Goal: Task Accomplishment & Management: Use online tool/utility

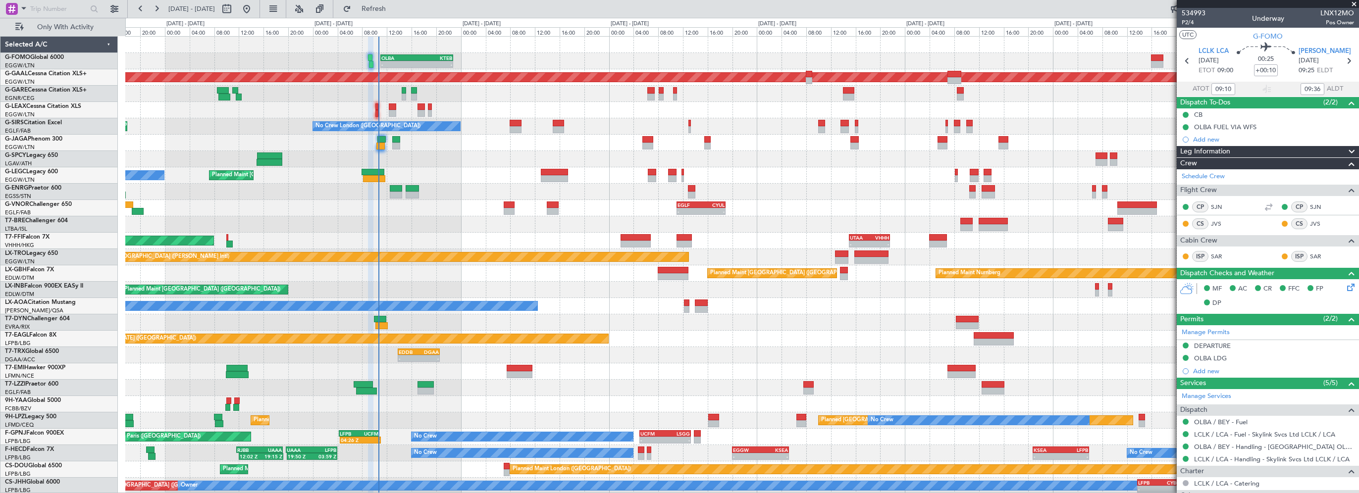
click at [431, 221] on div at bounding box center [742, 224] width 1234 height 16
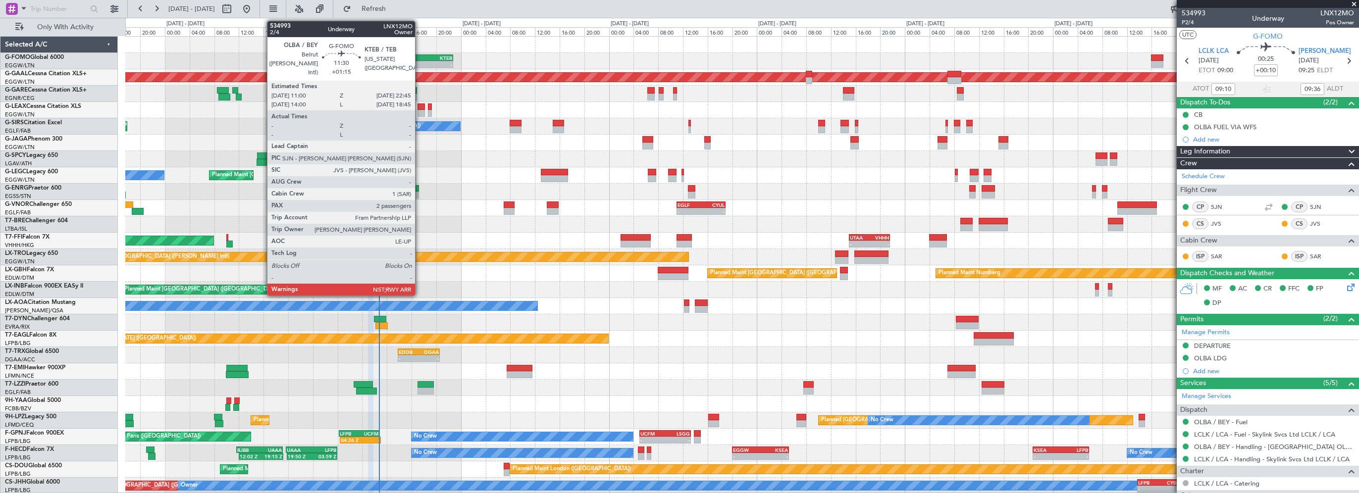
click at [420, 59] on div "KTEB" at bounding box center [434, 58] width 35 height 6
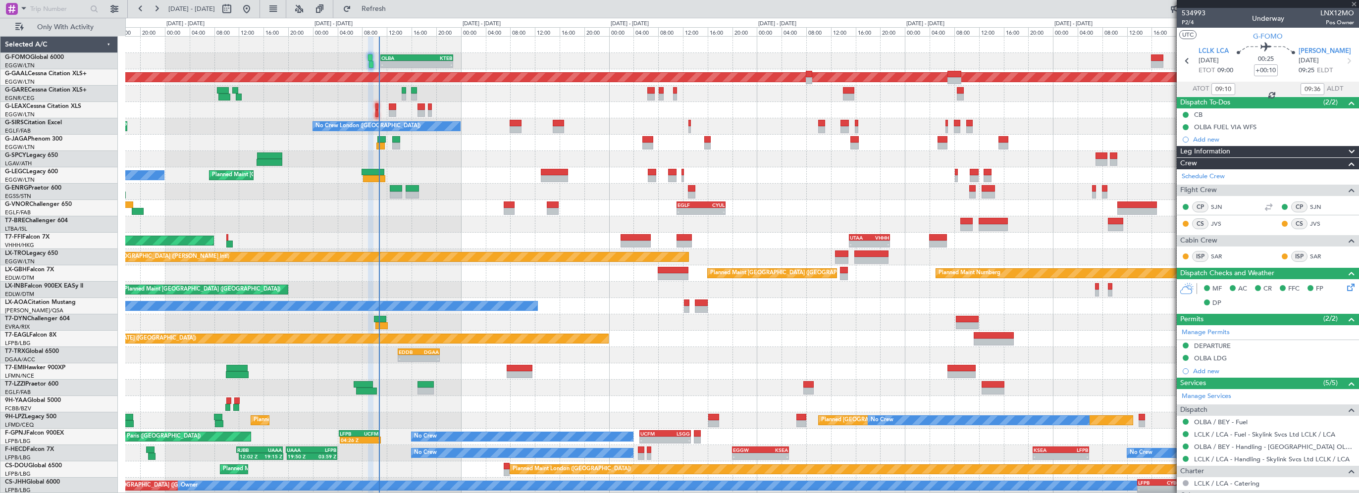
type input "+01:15"
type input "2"
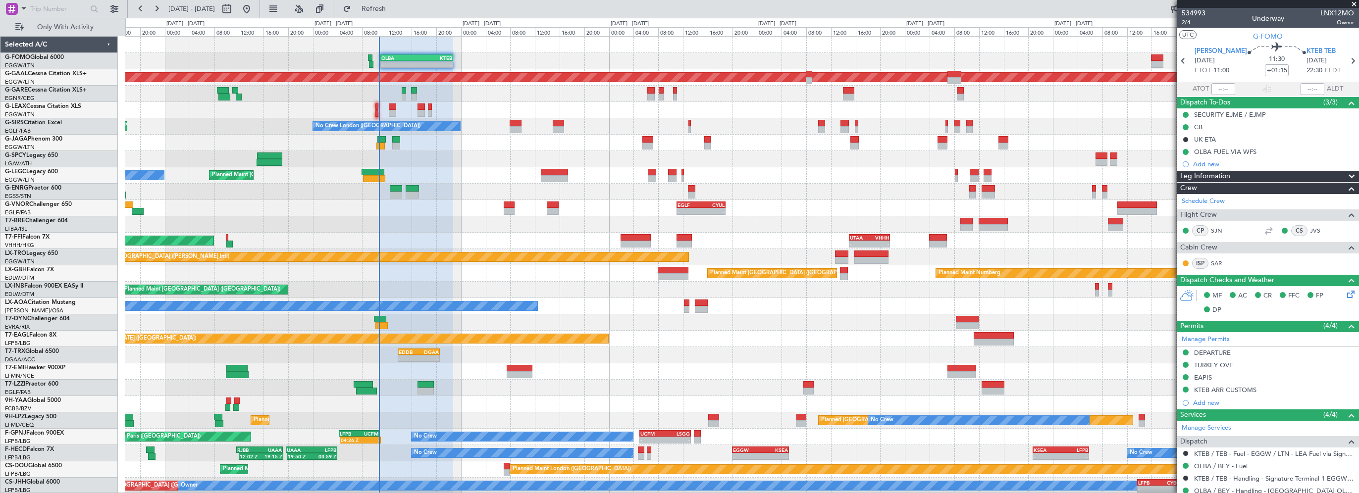
click at [1218, 175] on span "Leg Information" at bounding box center [1206, 176] width 50 height 11
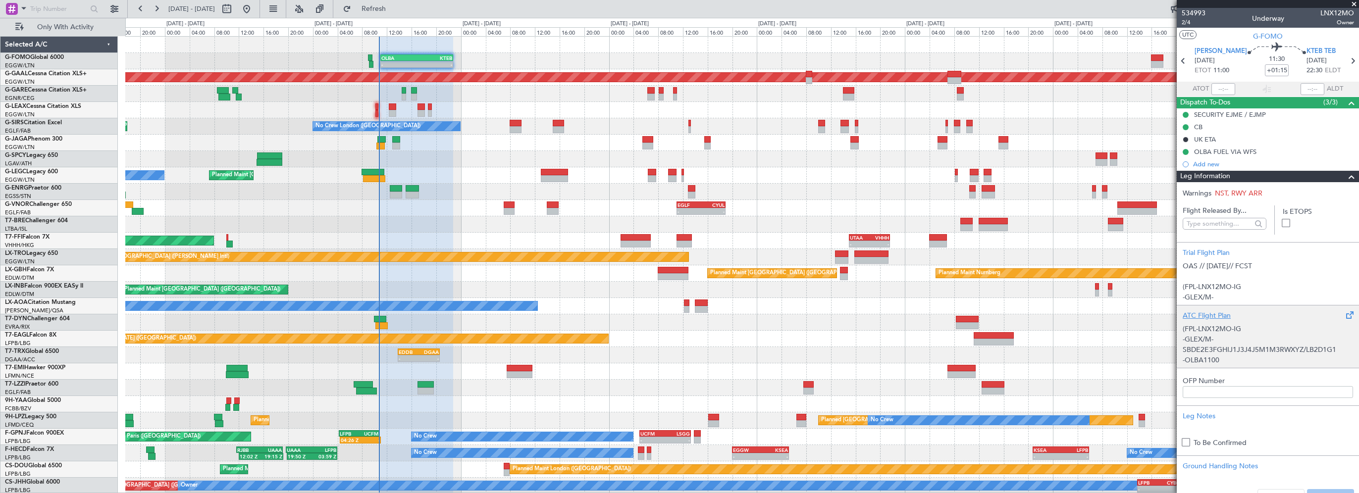
click at [1196, 313] on div "ATC Flight Plan" at bounding box center [1268, 316] width 170 height 10
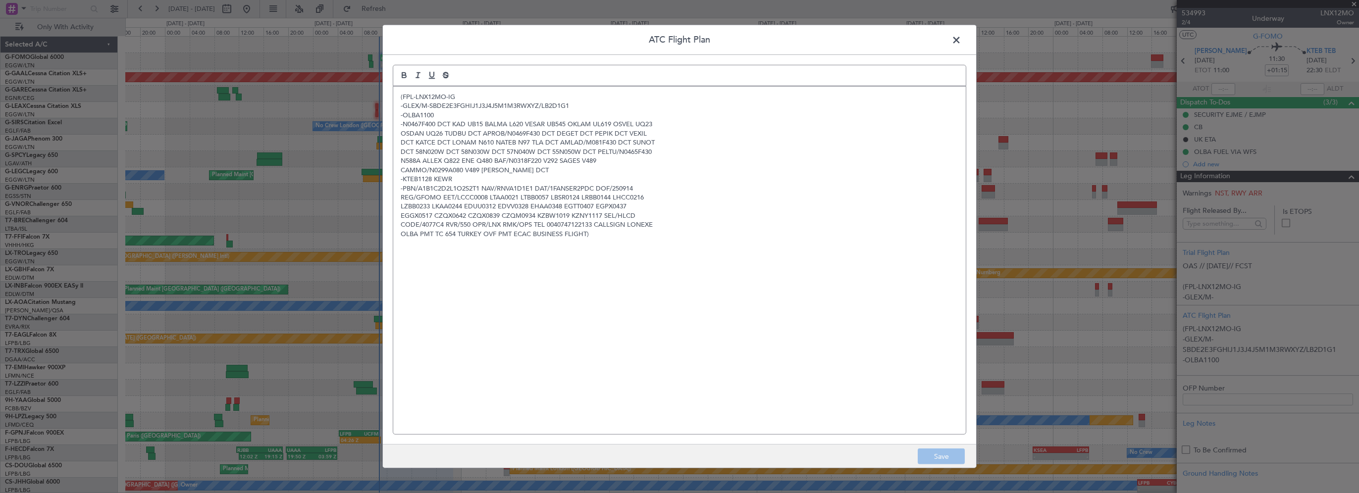
drag, startPoint x: 955, startPoint y: 42, endPoint x: 931, endPoint y: 53, distance: 26.4
click at [962, 42] on span at bounding box center [962, 43] width 0 height 20
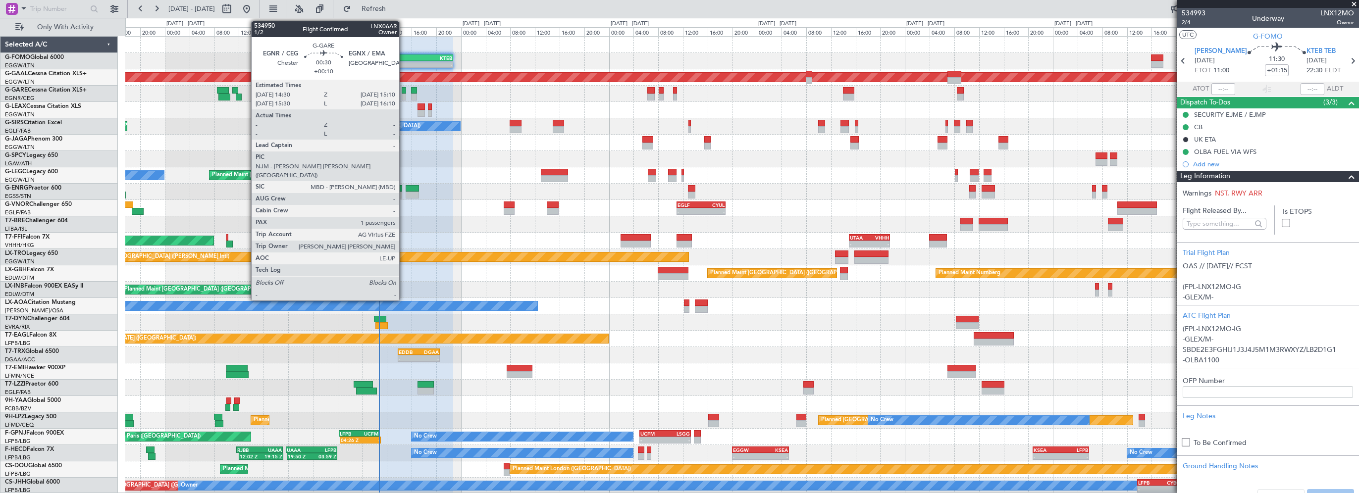
click at [404, 89] on div at bounding box center [404, 90] width 4 height 7
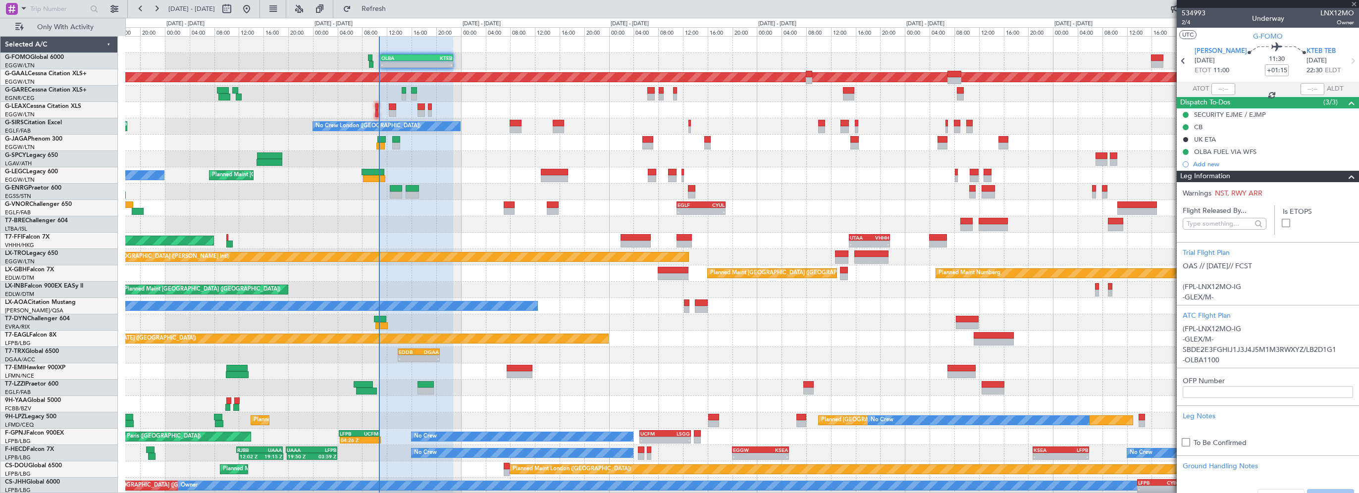
type input "+00:10"
type input "1"
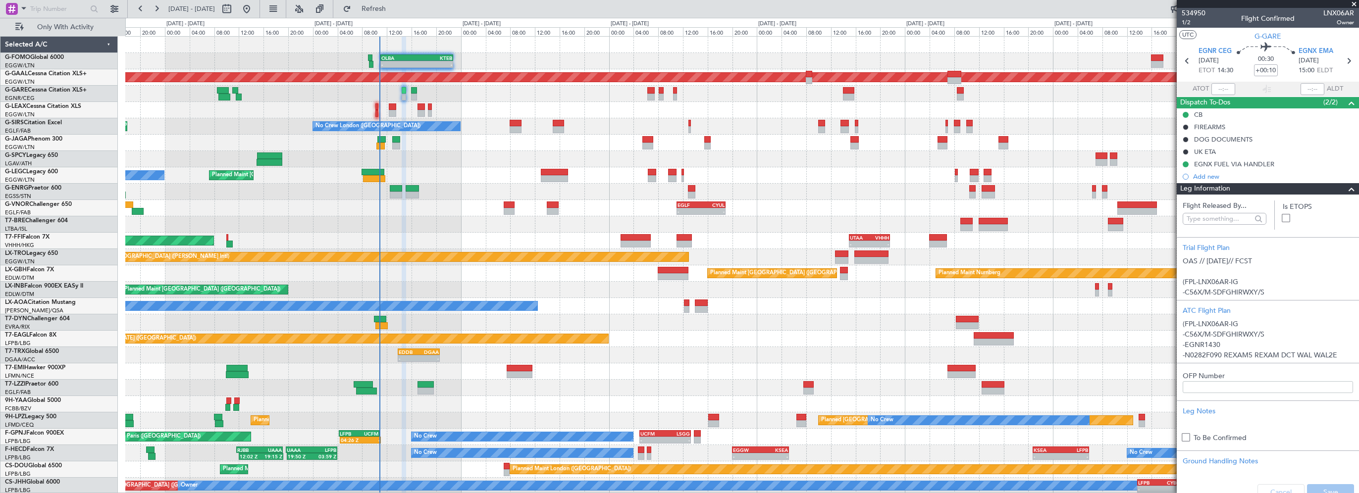
click at [1346, 185] on span at bounding box center [1352, 189] width 12 height 12
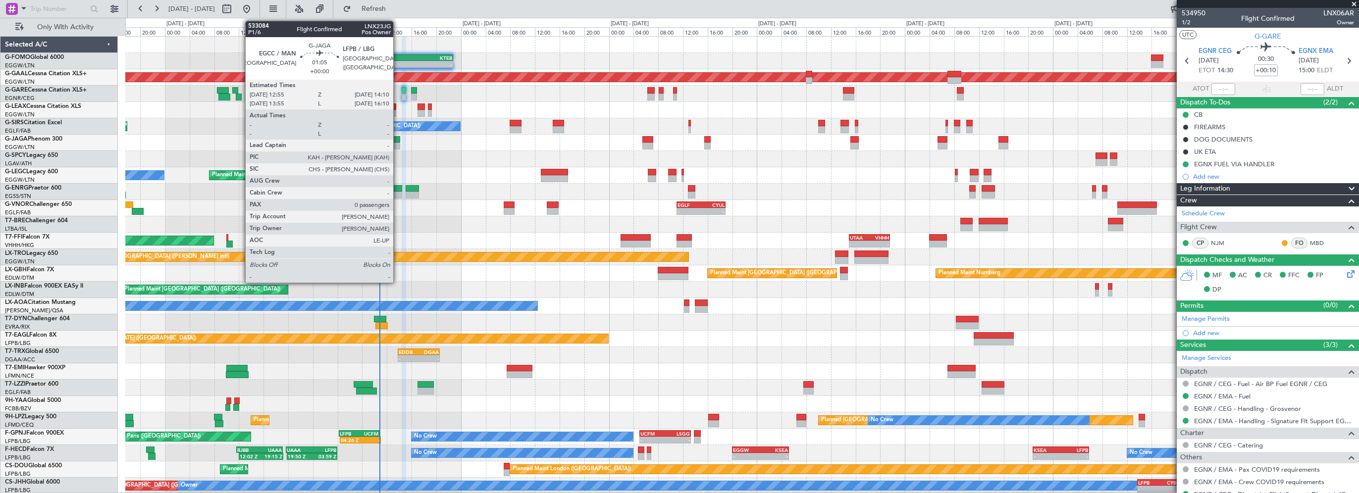
click at [398, 143] on div at bounding box center [396, 146] width 8 height 7
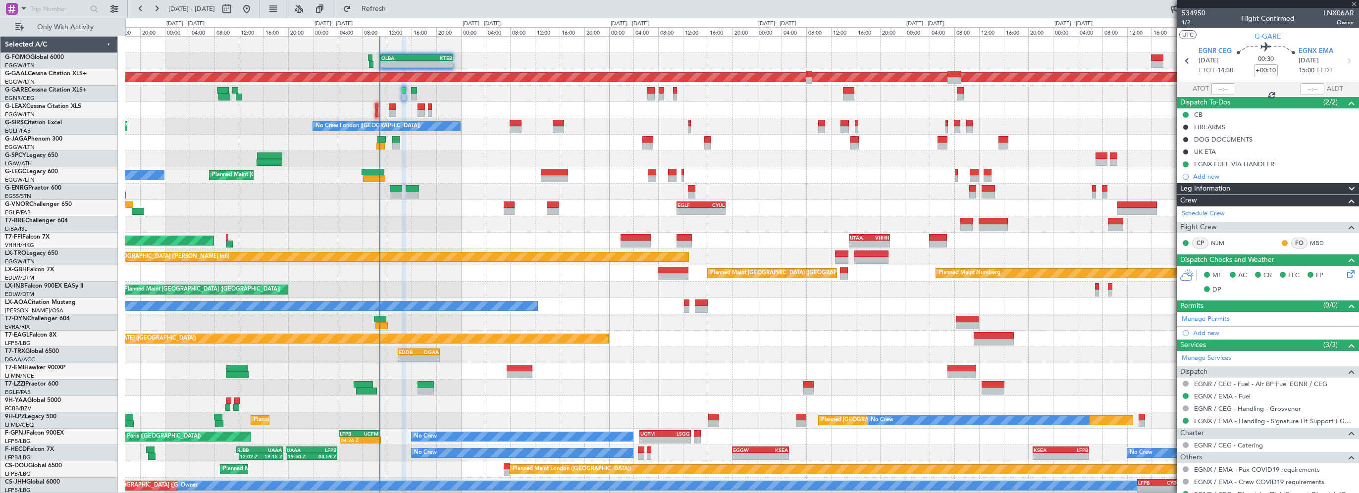
type input "0"
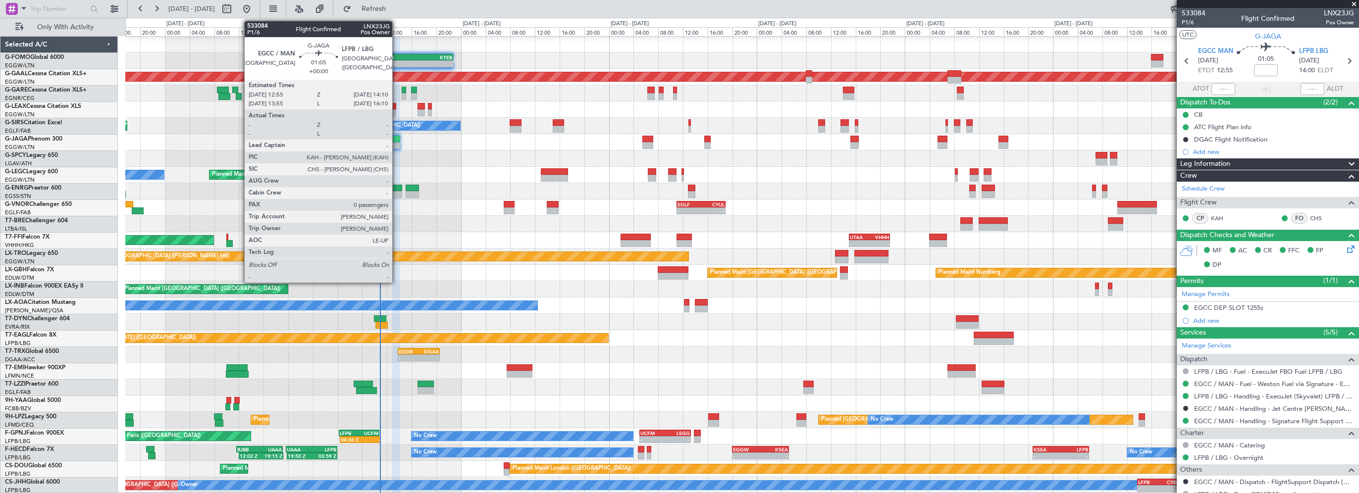
click at [397, 139] on div at bounding box center [396, 139] width 8 height 7
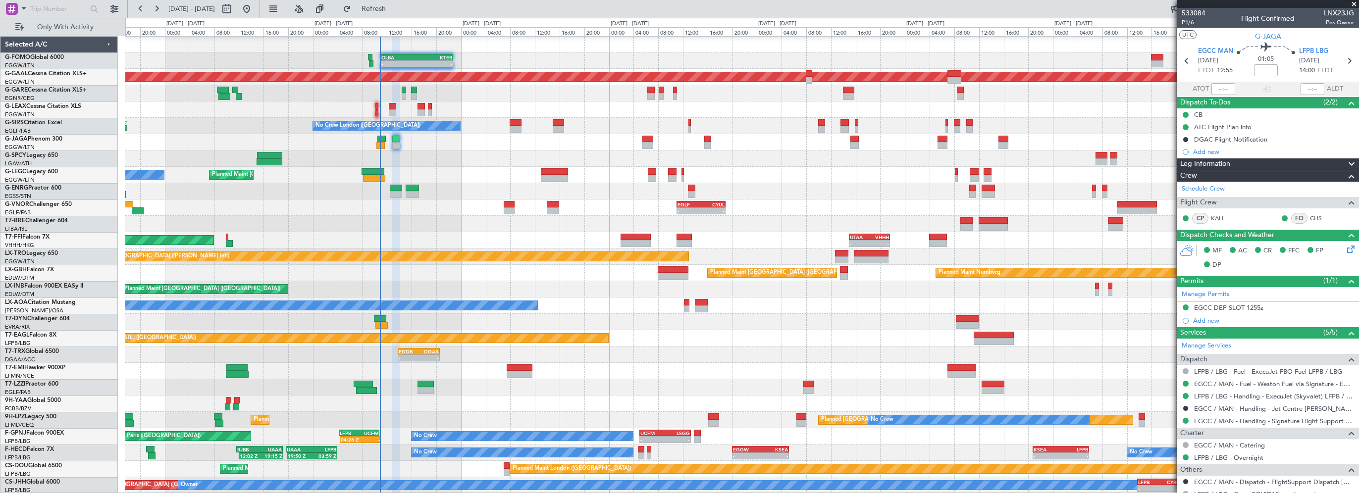
click at [1252, 162] on div "Leg Information" at bounding box center [1268, 164] width 182 height 11
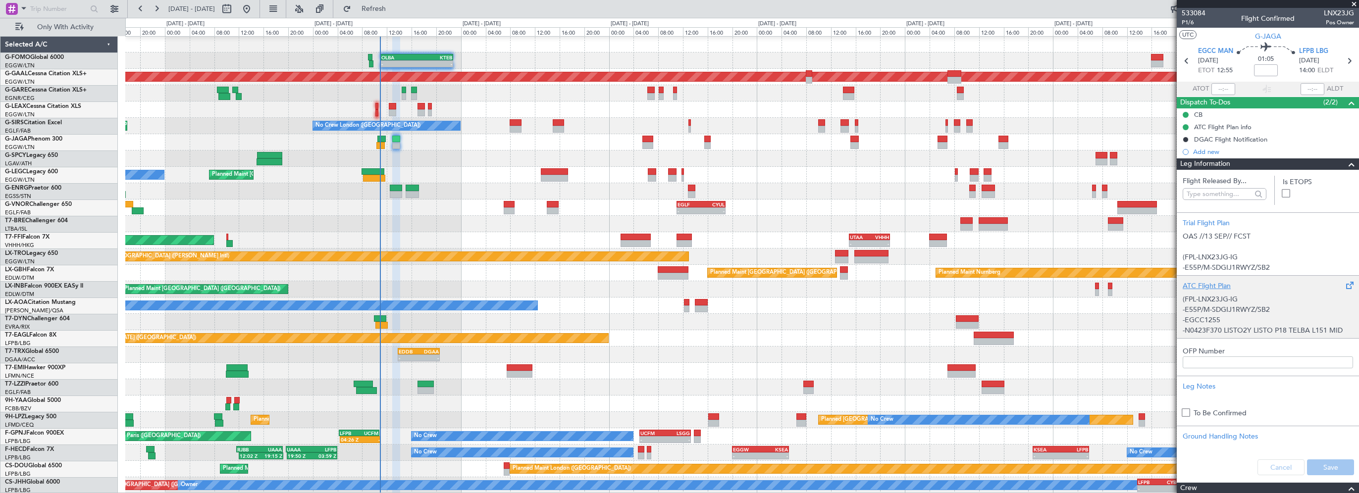
click at [1209, 281] on div "ATC Flight Plan" at bounding box center [1268, 286] width 170 height 10
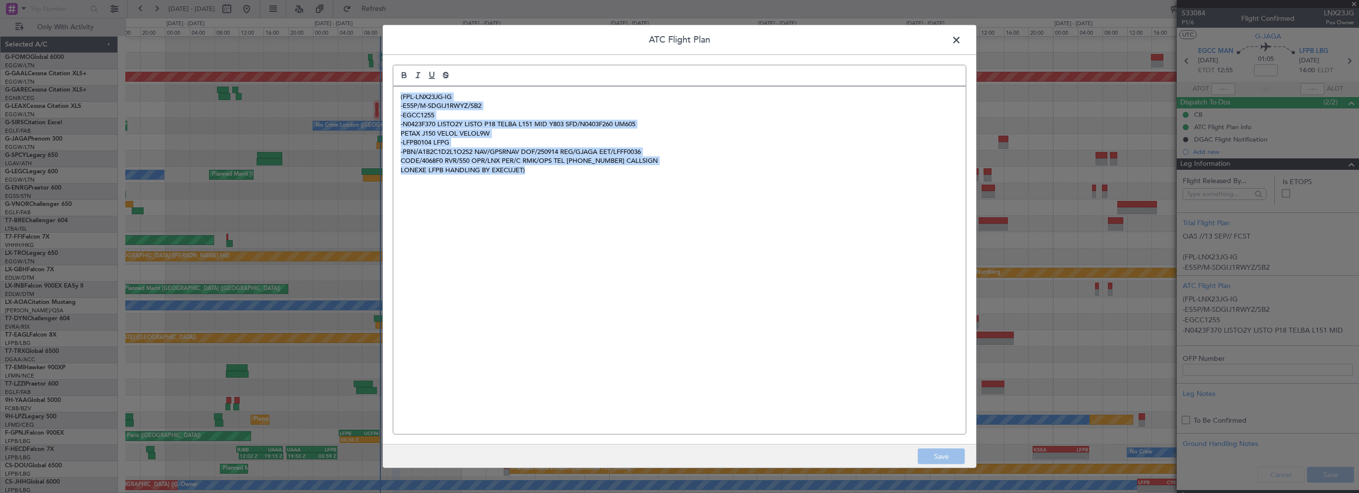
drag, startPoint x: 530, startPoint y: 170, endPoint x: 379, endPoint y: 87, distance: 171.4
click at [379, 87] on div "ATC Flight Plan (FPL-LNX23JG-IG -E55P/M-SDGIJ1RWYZ/SB2 -EGCC1255 -N0423F370 LIS…" at bounding box center [679, 246] width 1359 height 493
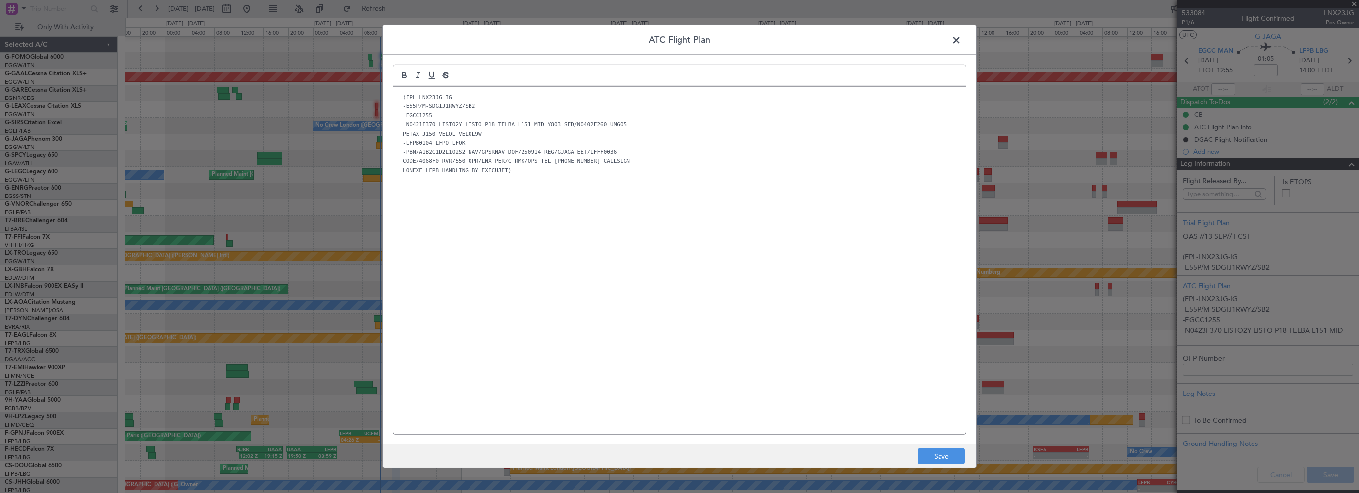
drag, startPoint x: 407, startPoint y: 133, endPoint x: 697, endPoint y: 305, distance: 337.2
click at [697, 305] on div "(FPL-LNX23JG-IG -E55P/M-SDGIJ1RWYZ/SB2 -EGCC1255 -N0421F370 LISTO2Y LISTO P18 T…" at bounding box center [679, 261] width 573 height 348
click at [953, 463] on button "Save" at bounding box center [941, 457] width 47 height 16
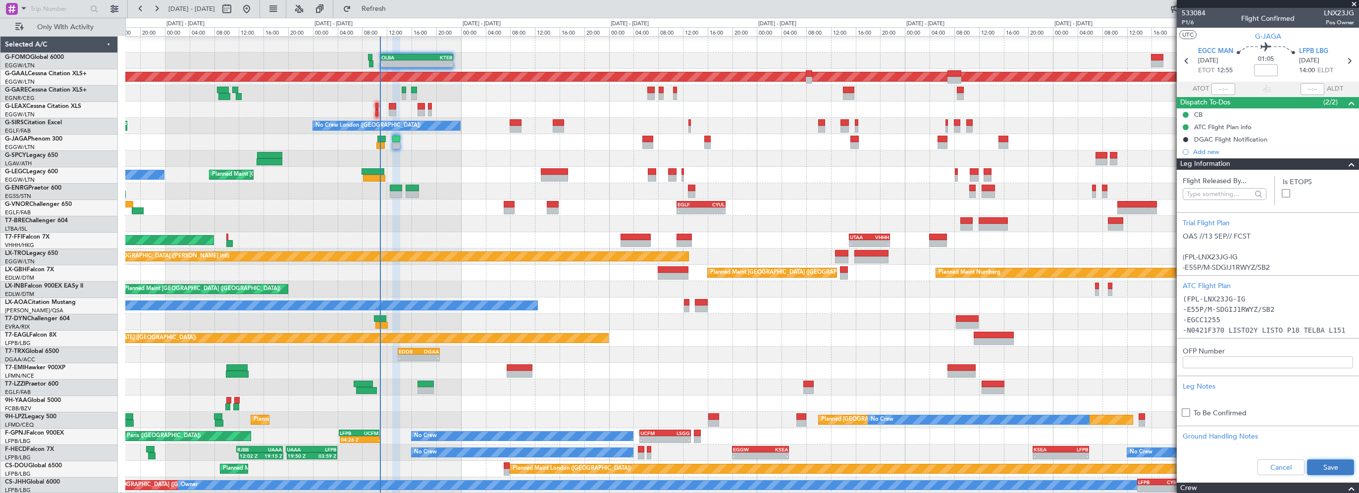
click at [1311, 465] on button "Save" at bounding box center [1330, 468] width 47 height 16
drag, startPoint x: 1353, startPoint y: 2, endPoint x: 1227, endPoint y: 42, distance: 131.9
click at [1353, 2] on span at bounding box center [1354, 4] width 10 height 9
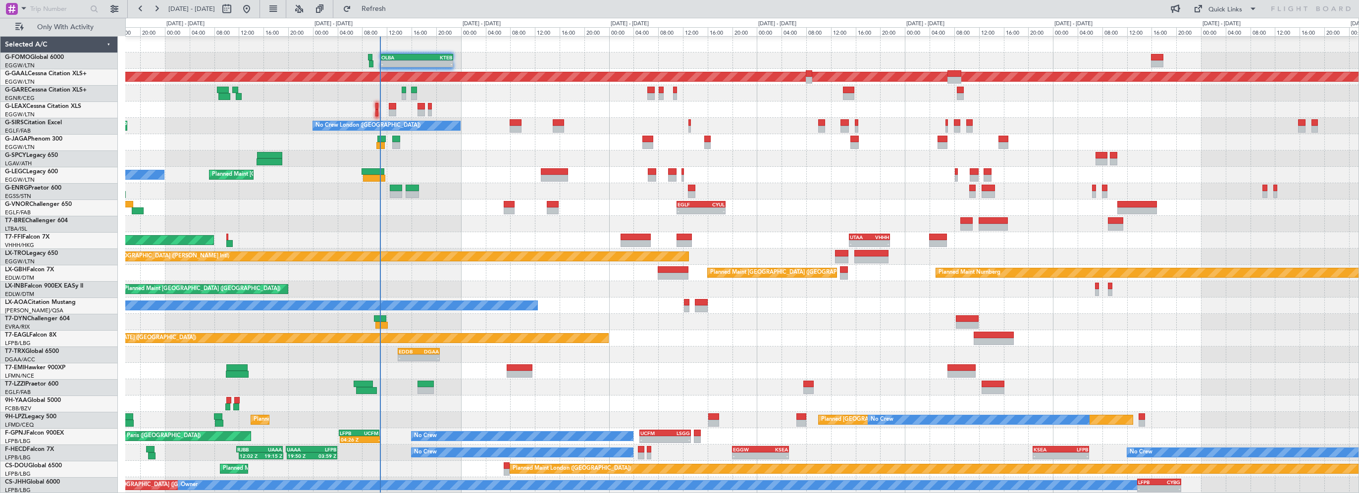
click at [452, 164] on div at bounding box center [742, 159] width 1234 height 16
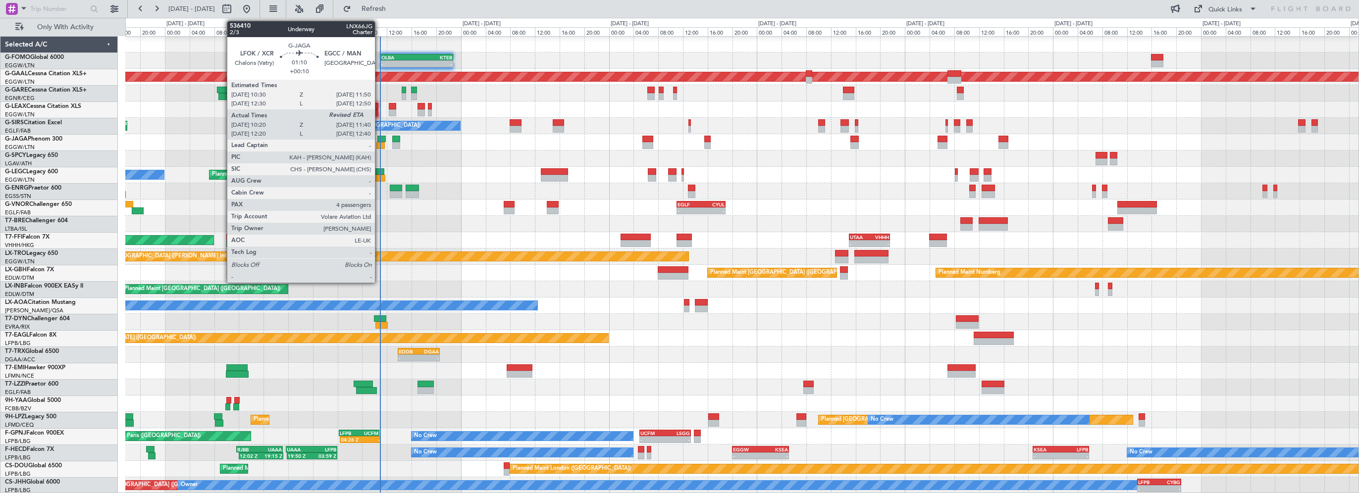
click at [379, 141] on div at bounding box center [381, 139] width 8 height 7
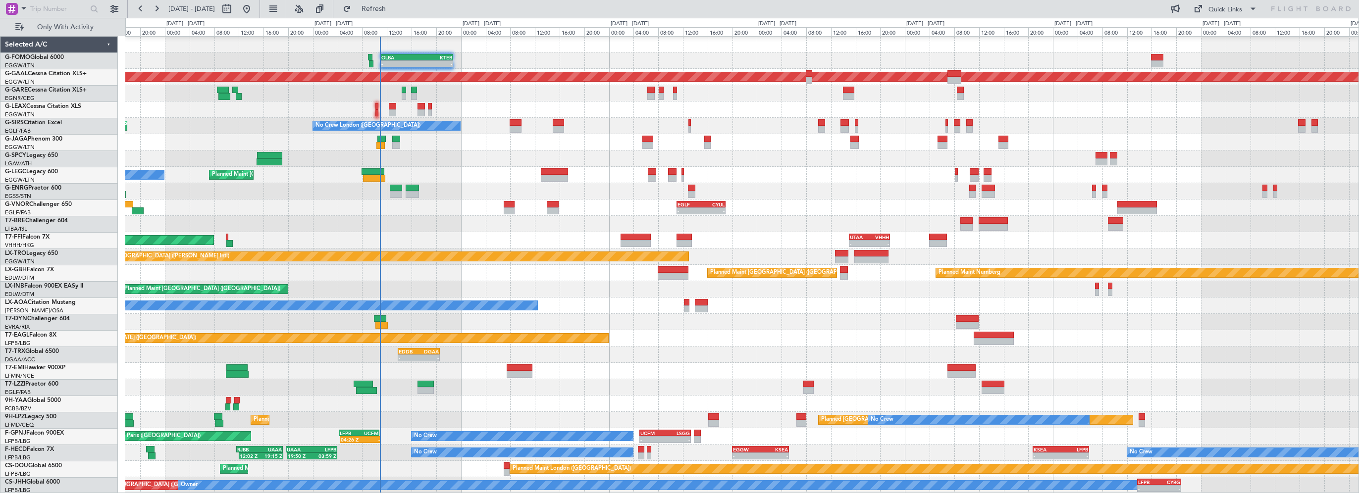
click at [474, 162] on div "- - OLBA 11:00 Z KTEB 22:45 Z 01:40 Z 09:55 Z KTEB 02:30 Z EDDH 09:25 Z Planned…" at bounding box center [742, 265] width 1234 height 458
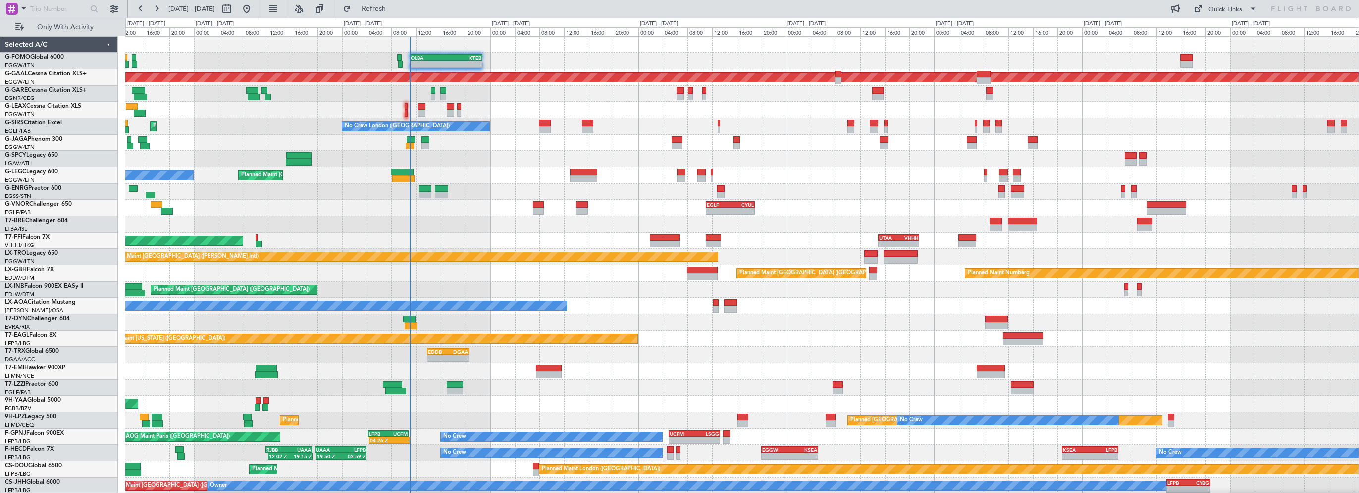
click at [443, 231] on div at bounding box center [742, 224] width 1234 height 16
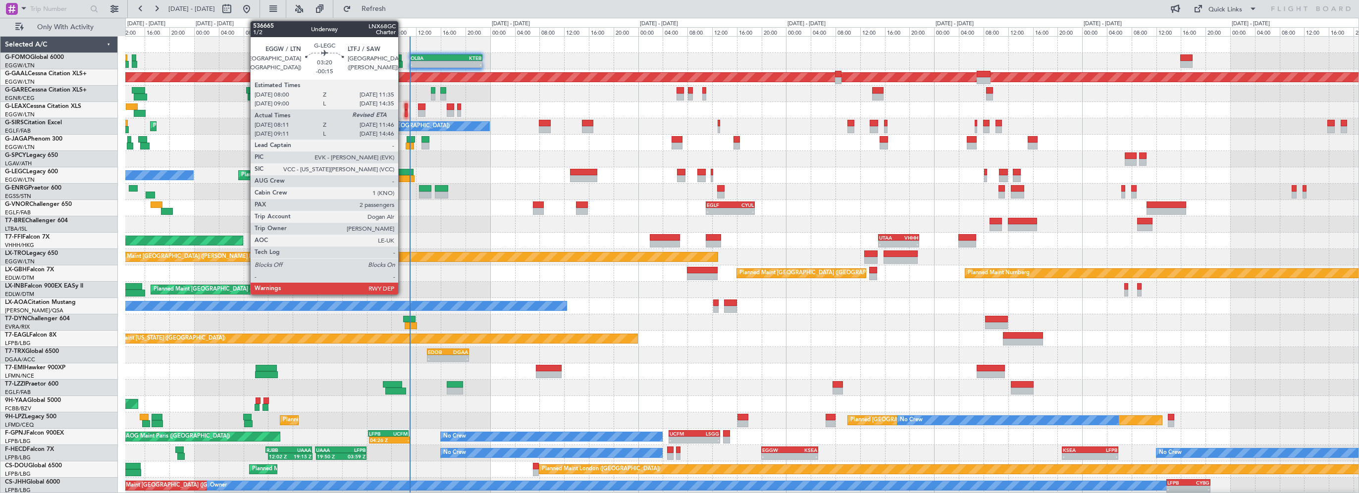
click at [404, 169] on div at bounding box center [402, 172] width 22 height 7
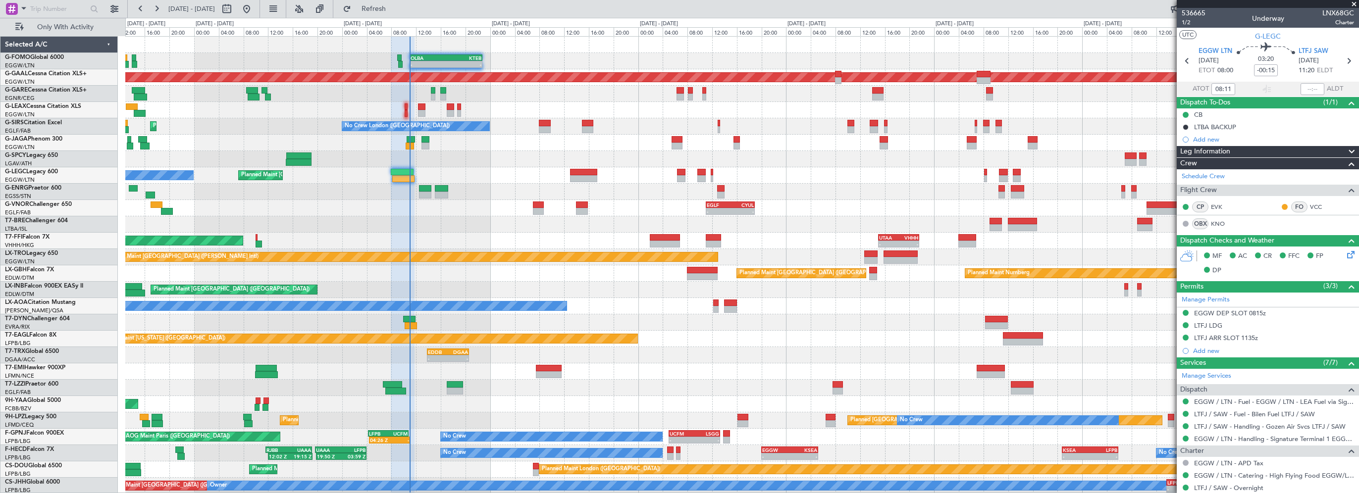
click at [1236, 154] on div "Leg Information" at bounding box center [1268, 151] width 182 height 11
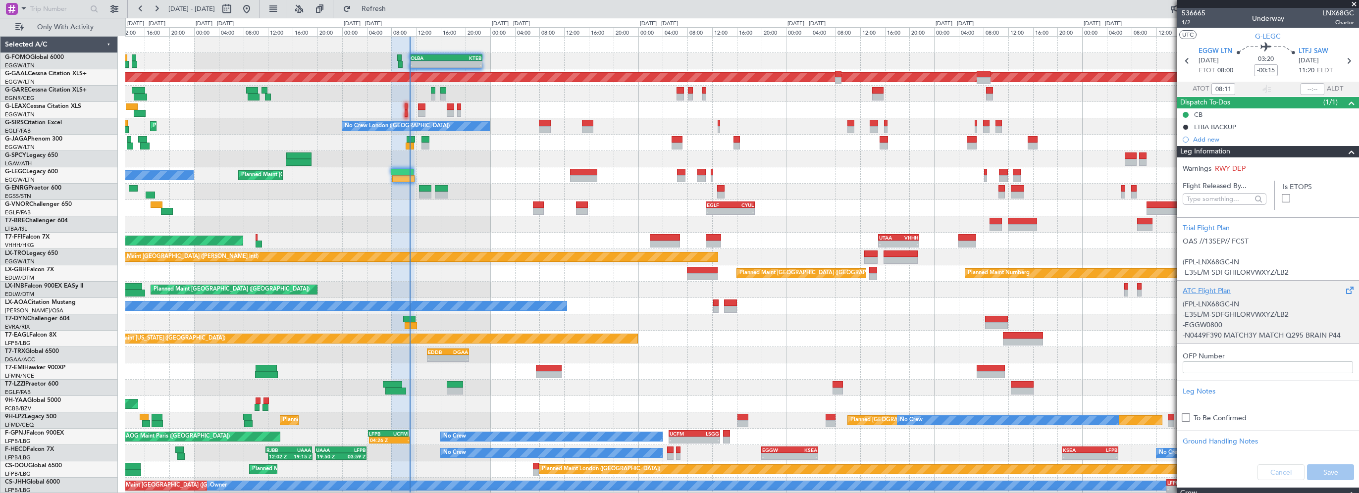
click at [1199, 288] on div "ATC Flight Plan" at bounding box center [1268, 291] width 170 height 10
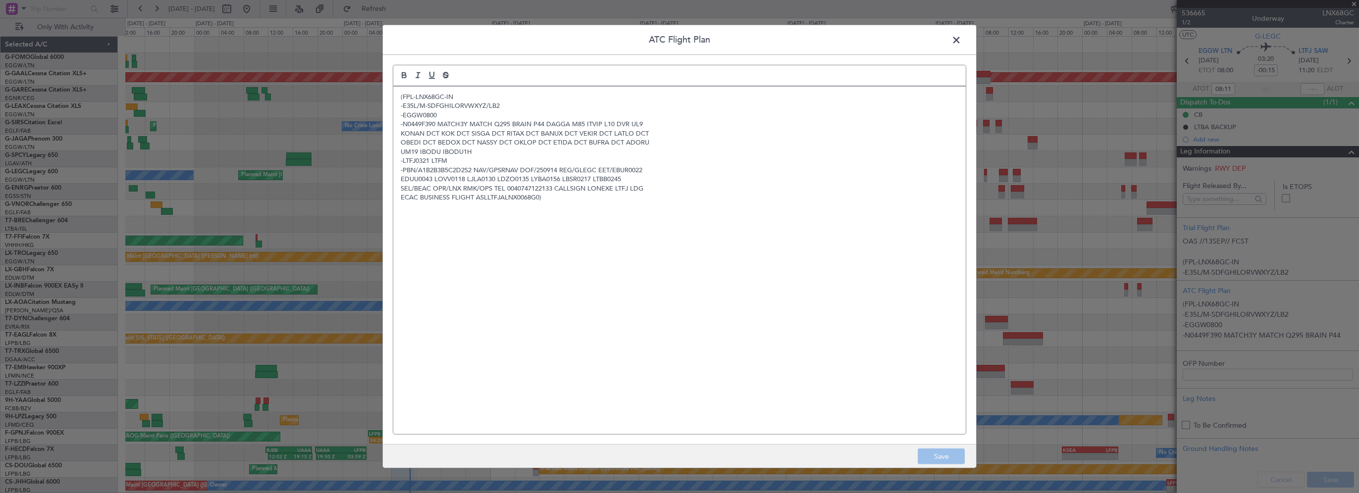
click at [593, 264] on div "(FPL-LNX68GC-IN -E35L/M-SDFGHILORVWXYZ/LB2 -EGGW0800 -N0449F390 MATCH3Y MATCH Q…" at bounding box center [679, 261] width 573 height 348
click at [962, 40] on span at bounding box center [962, 43] width 0 height 20
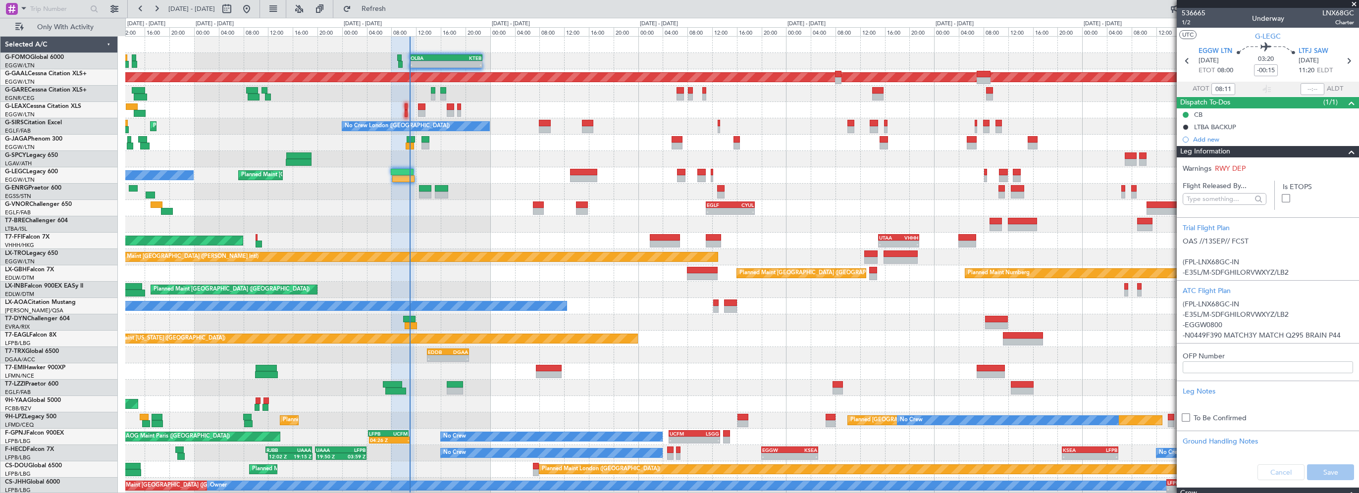
click at [443, 213] on div "- - EGLF 11:00 Z CYUL 18:55 Z" at bounding box center [742, 208] width 1234 height 16
click at [425, 184] on div at bounding box center [742, 192] width 1234 height 16
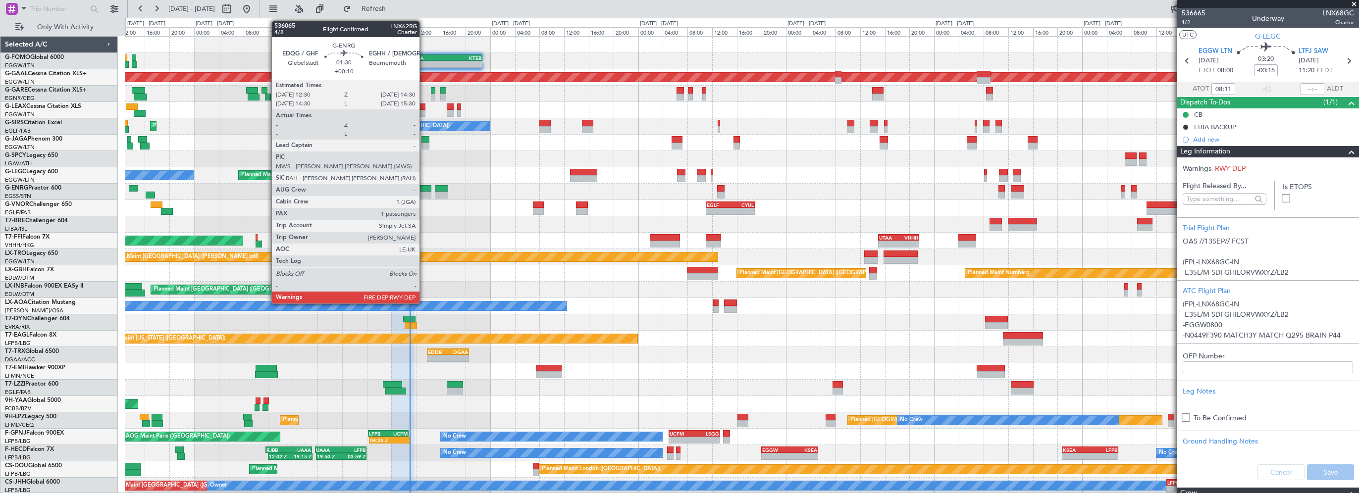
click at [424, 188] on div at bounding box center [425, 188] width 12 height 7
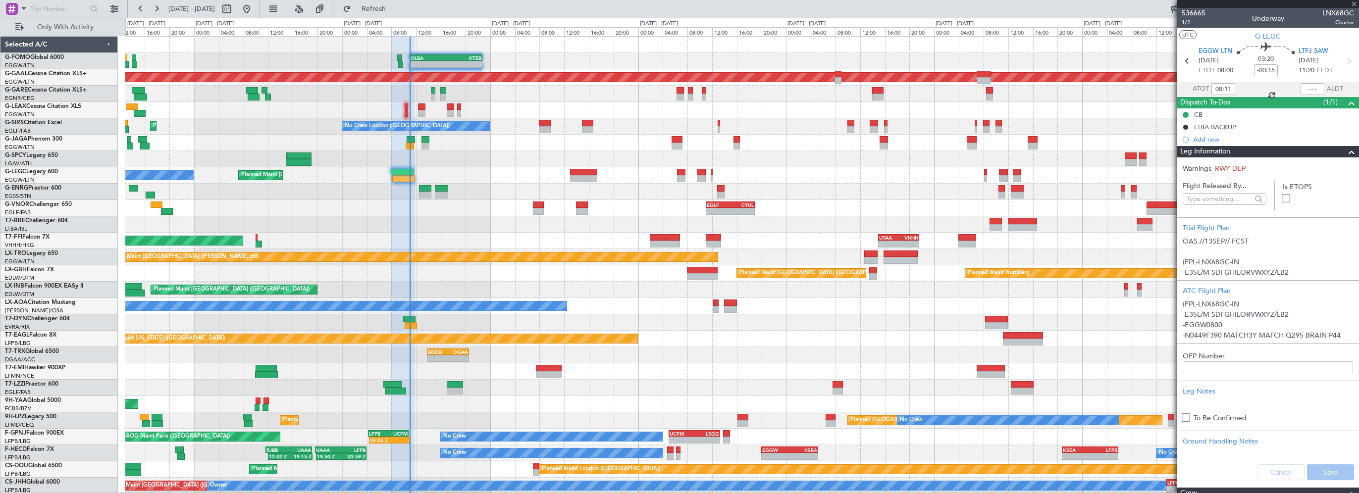
type input "+00:10"
type input "1"
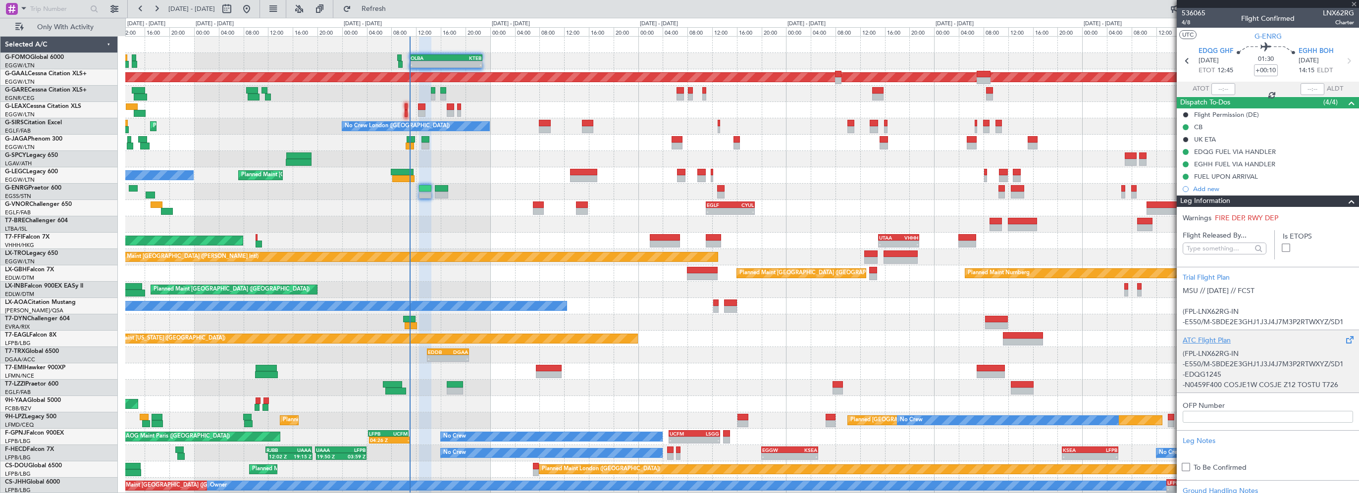
click at [1210, 341] on div "ATC Flight Plan" at bounding box center [1268, 340] width 170 height 10
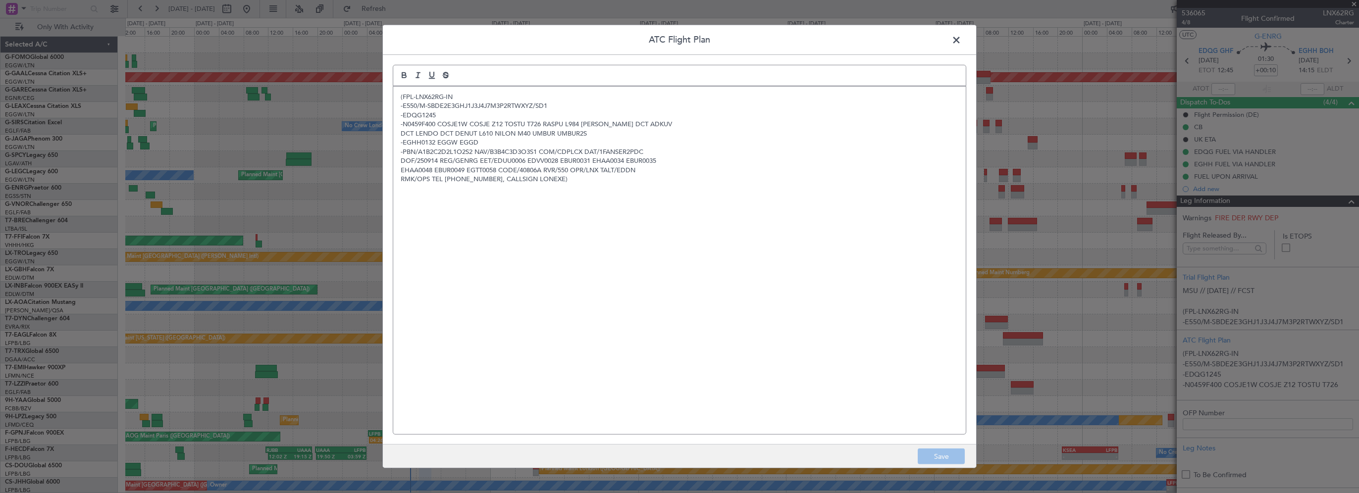
click at [611, 303] on div "(FPL-LNX62RG-IN -E550/M-SBDE2E3GHJ1J3J4J7M3P2RTWXYZ/SD1 -EDQG1245 -N0459F400 CO…" at bounding box center [679, 261] width 573 height 348
drag, startPoint x: 540, startPoint y: 270, endPoint x: 536, endPoint y: 267, distance: 6.0
click at [539, 270] on div "(FPL-LNX62RG-IN -E550/M-SBDE2E3GHJ1J3J4J7M3P2RTWXYZ/SD1 -EDQG1245 -N0459F400 CO…" at bounding box center [679, 261] width 573 height 348
drag, startPoint x: 953, startPoint y: 39, endPoint x: 964, endPoint y: 49, distance: 14.7
click at [962, 39] on span at bounding box center [962, 43] width 0 height 20
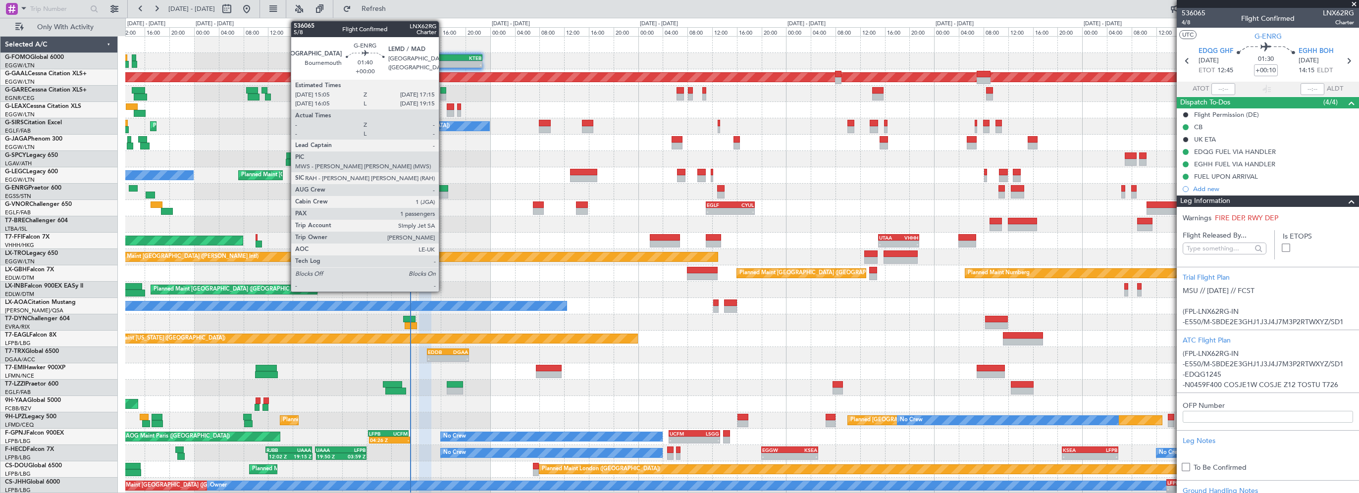
click at [443, 187] on div at bounding box center [441, 188] width 13 height 7
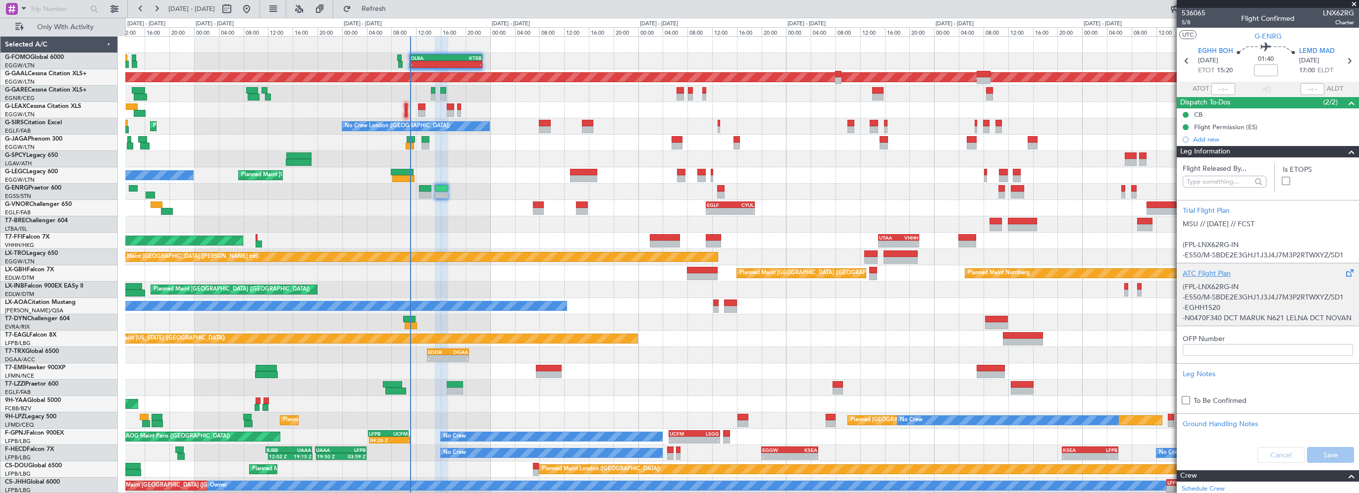
click at [1225, 277] on div "ATC Flight Plan" at bounding box center [1268, 274] width 170 height 10
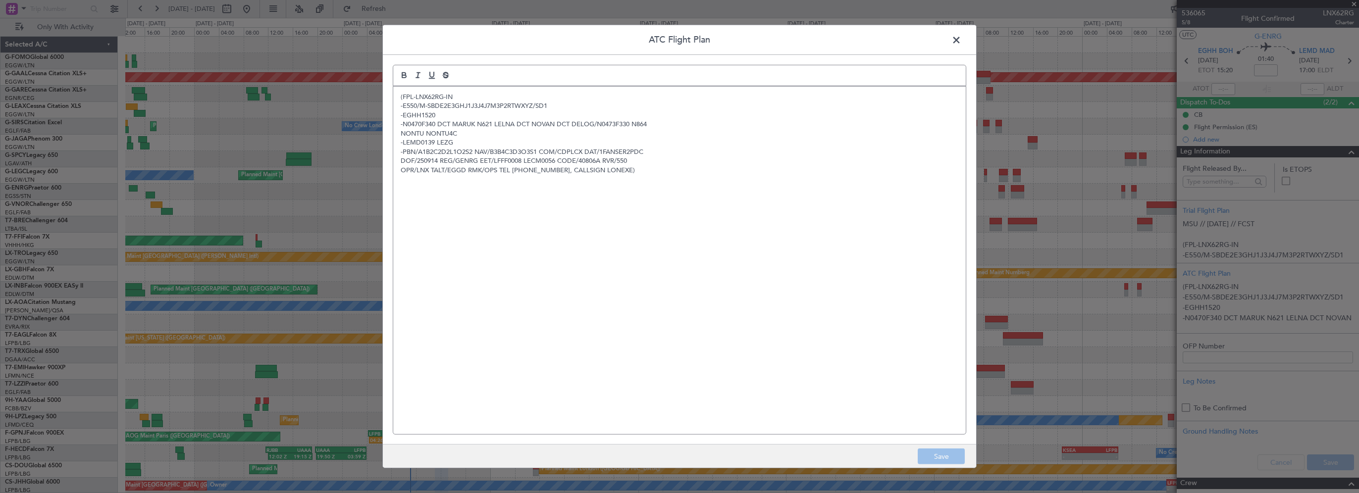
click at [962, 37] on span at bounding box center [962, 43] width 0 height 20
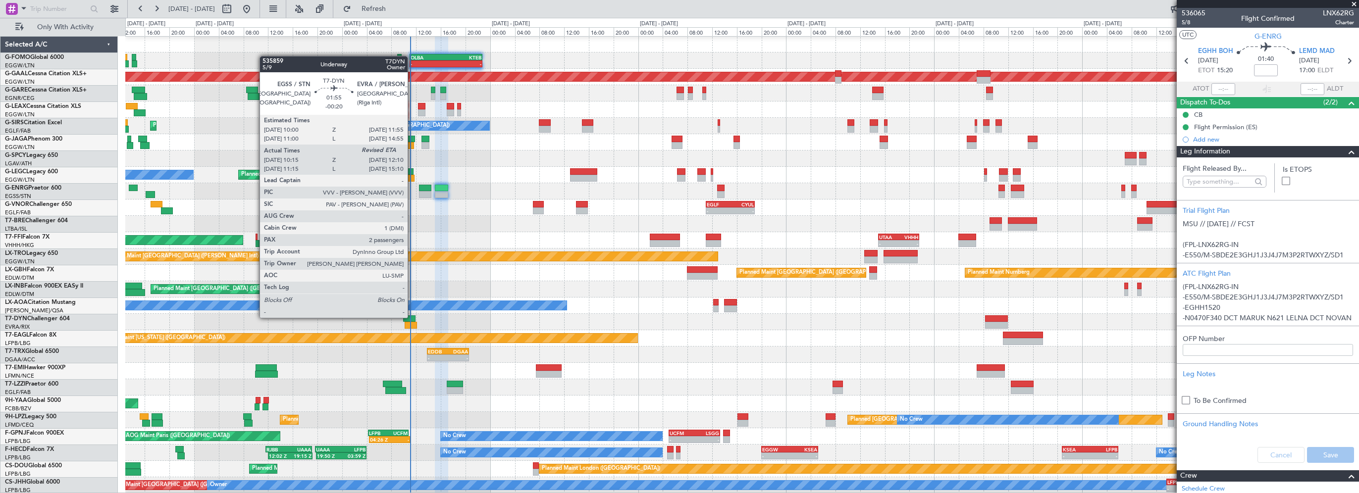
click at [412, 317] on div at bounding box center [409, 319] width 12 height 7
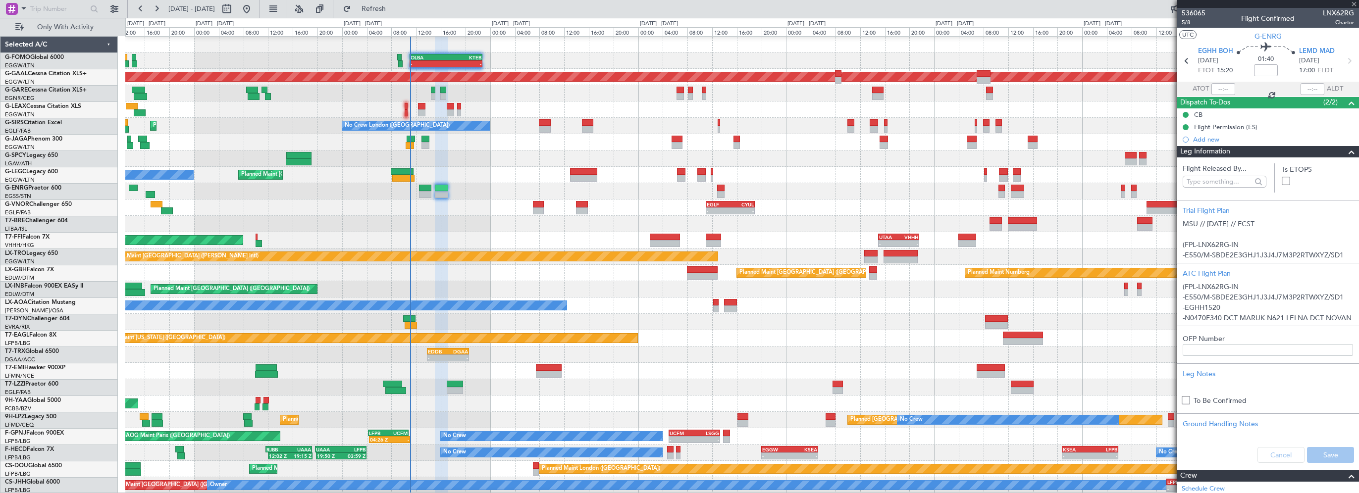
type input "-00:20"
type input "10:15"
type input "2"
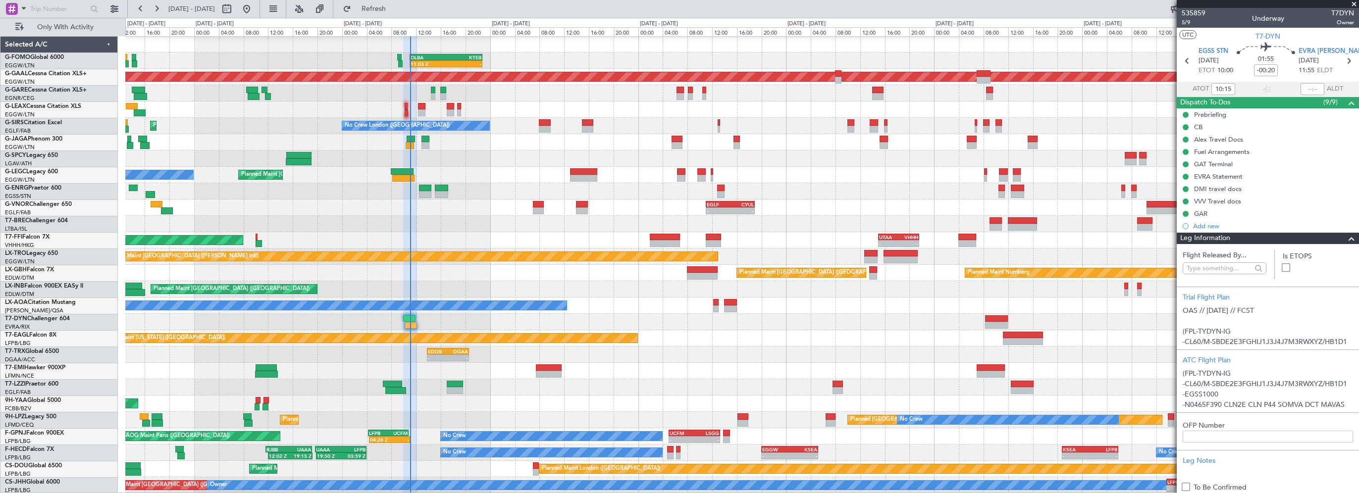
click at [432, 232] on div "Planned Maint Tianjin ([GEOGRAPHIC_DATA]) - - UTAA 15:00 Z VHHH 21:35 Z" at bounding box center [742, 240] width 1234 height 16
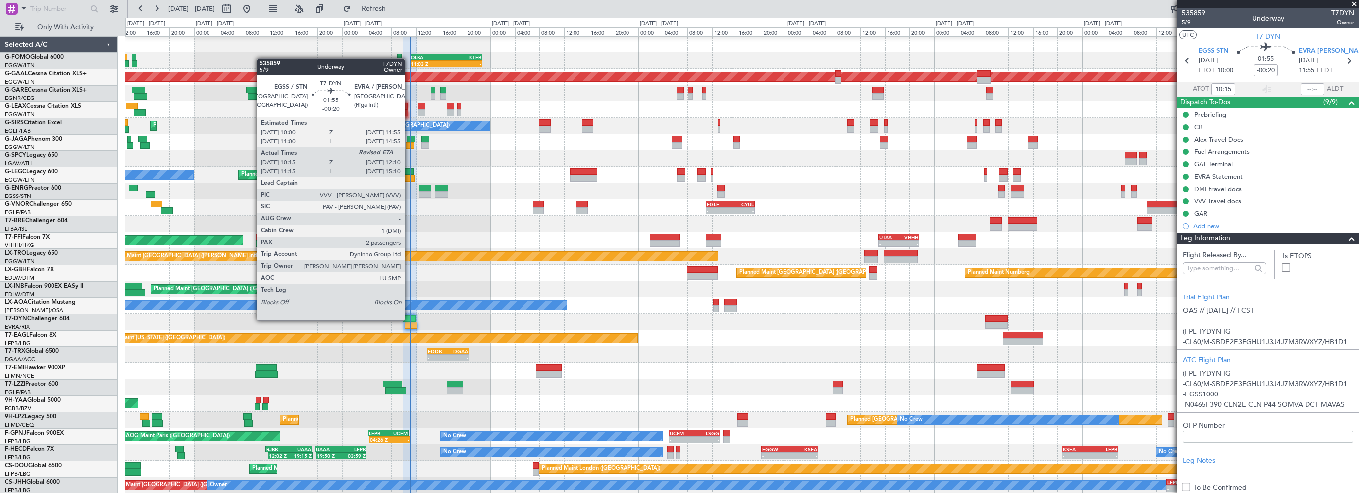
click at [409, 320] on div at bounding box center [409, 319] width 12 height 7
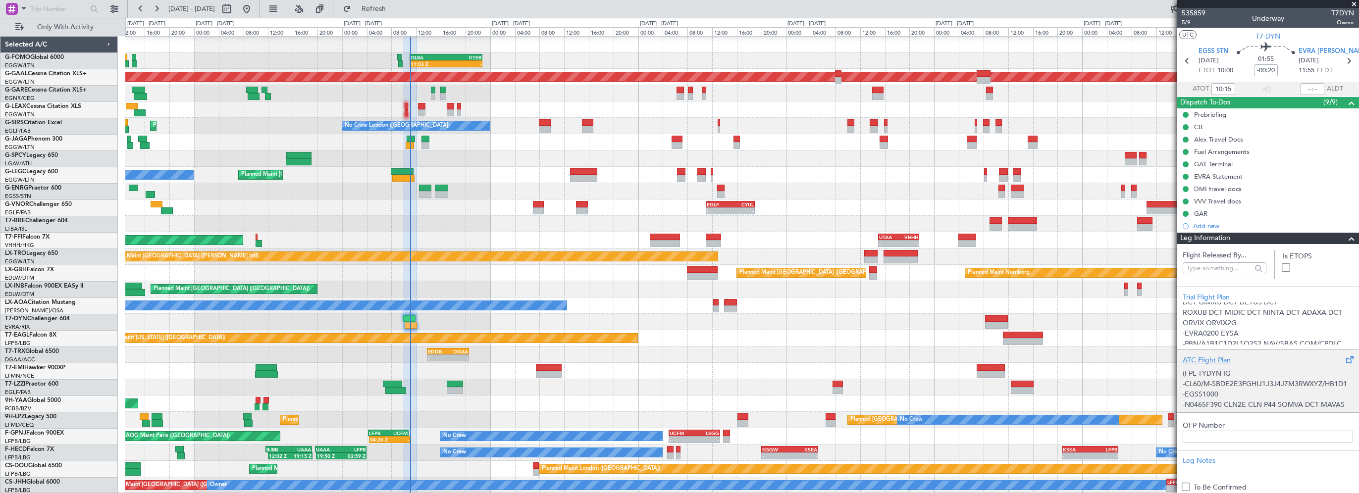
click at [1198, 360] on div "ATC Flight Plan" at bounding box center [1268, 360] width 170 height 10
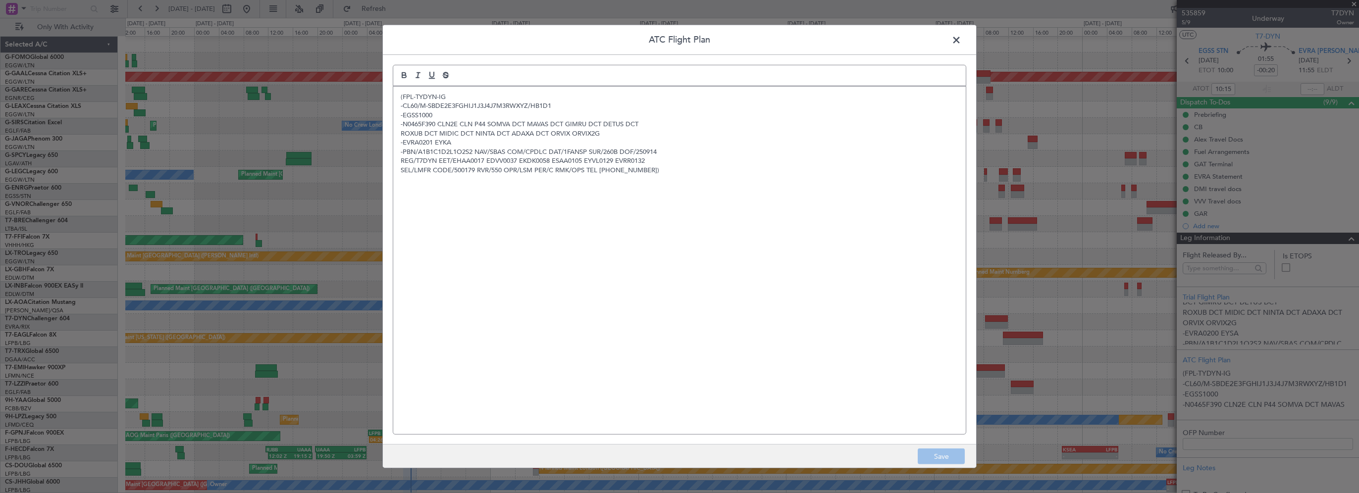
click at [962, 40] on span at bounding box center [962, 43] width 0 height 20
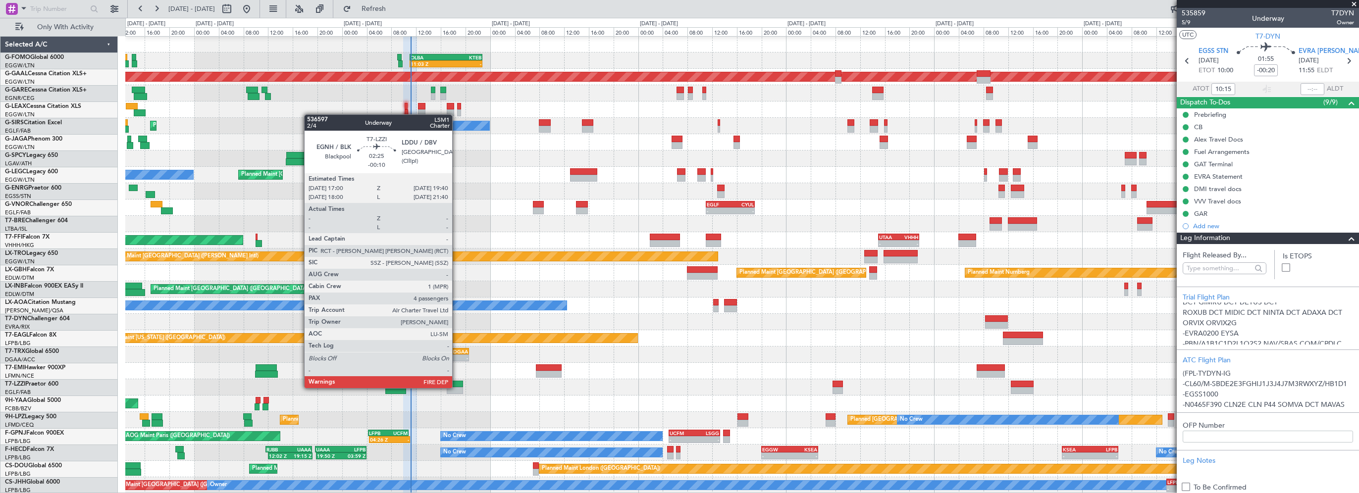
click at [457, 387] on div at bounding box center [455, 390] width 17 height 7
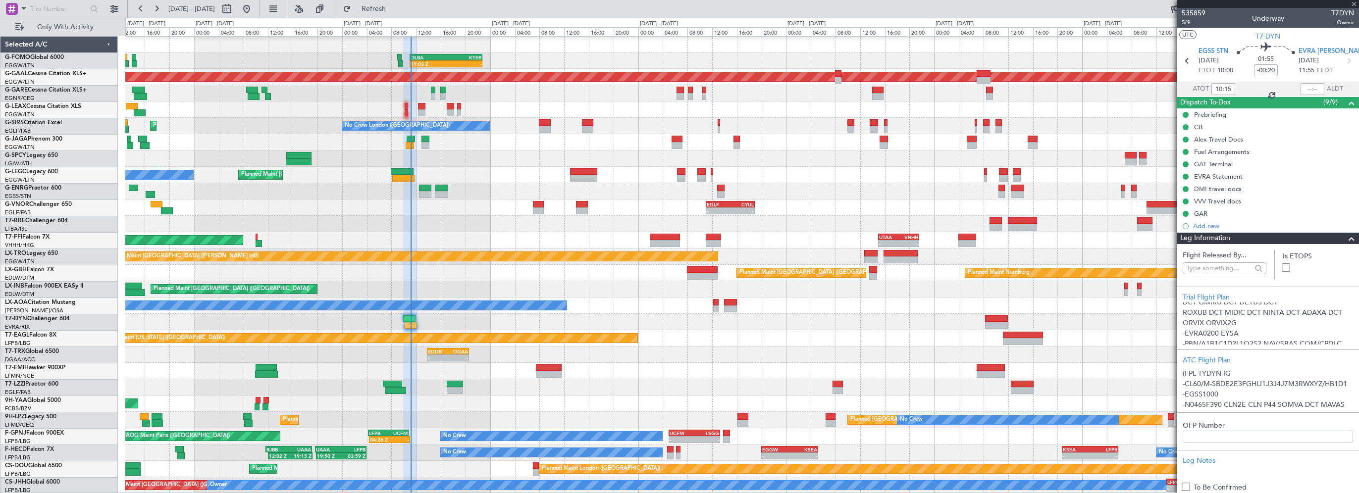
type input "-00:10"
type input "4"
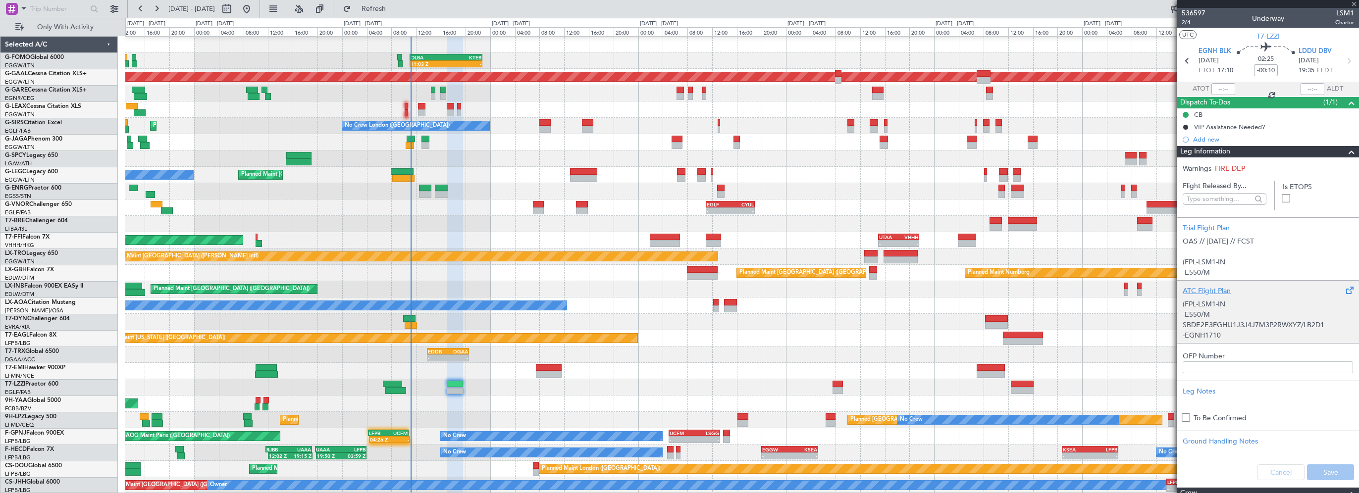
click at [1201, 289] on div "ATC Flight Plan" at bounding box center [1268, 291] width 170 height 10
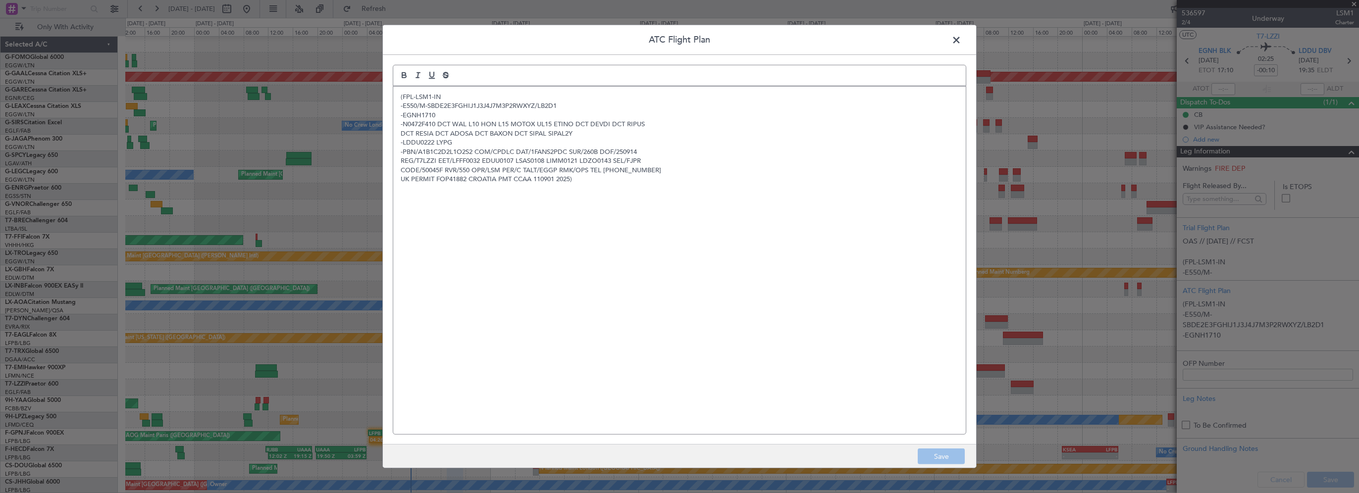
click at [558, 273] on div "(FPL-LSM1-IN -E550/M-SBDE2E3FGHIJ1J3J4J7M3P2RWXYZ/LB2D1 -EGNH1710 -N0472F410 DC…" at bounding box center [679, 261] width 573 height 348
click at [962, 41] on span at bounding box center [962, 43] width 0 height 20
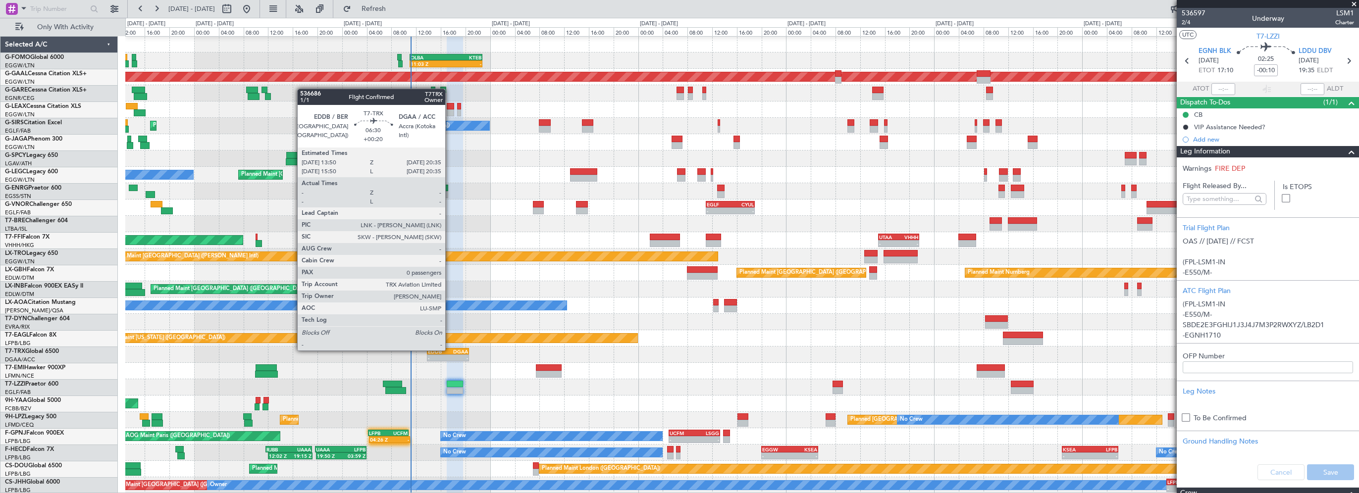
click at [450, 350] on div "DGAA" at bounding box center [458, 352] width 20 height 6
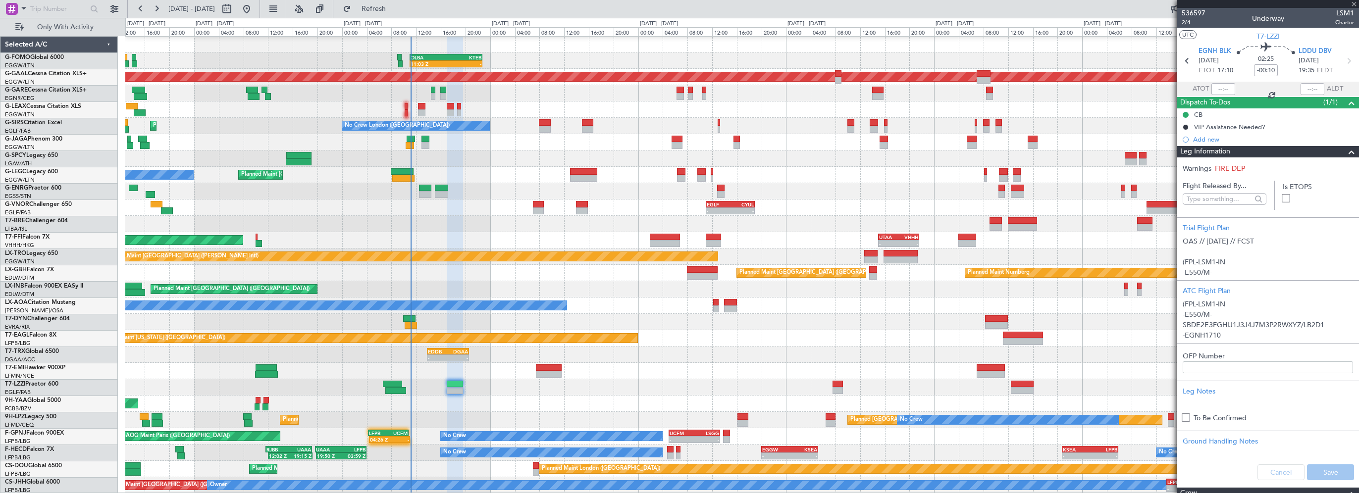
type input "+00:20"
type input "0"
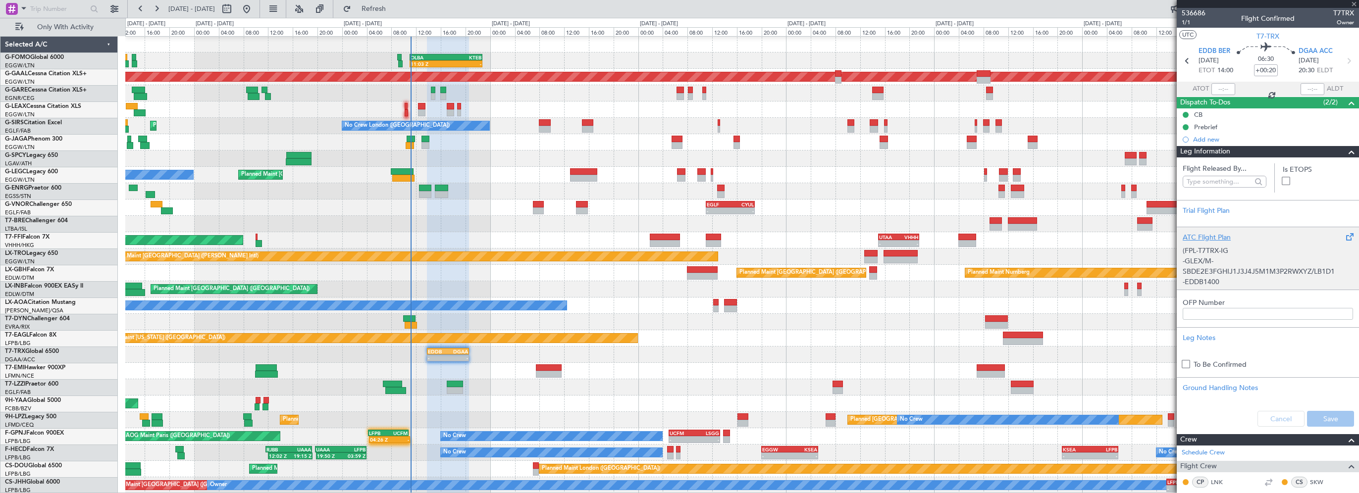
click at [1204, 233] on div "ATC Flight Plan" at bounding box center [1268, 237] width 170 height 10
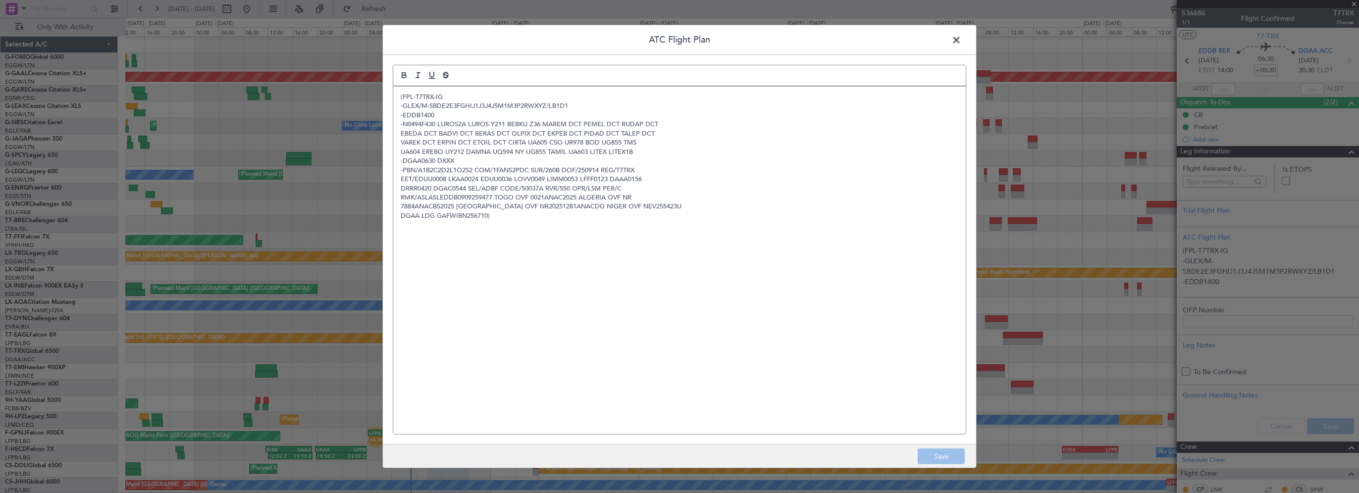
drag, startPoint x: 953, startPoint y: 34, endPoint x: 909, endPoint y: 161, distance: 134.4
click at [962, 35] on span at bounding box center [962, 43] width 0 height 20
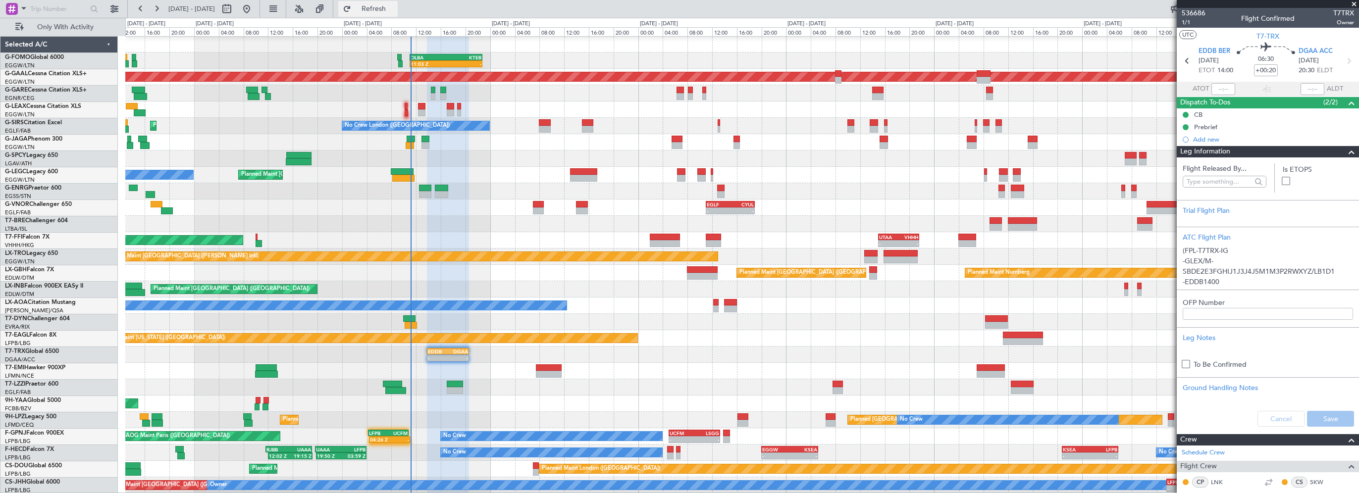
click at [395, 10] on span "Refresh" at bounding box center [374, 8] width 42 height 7
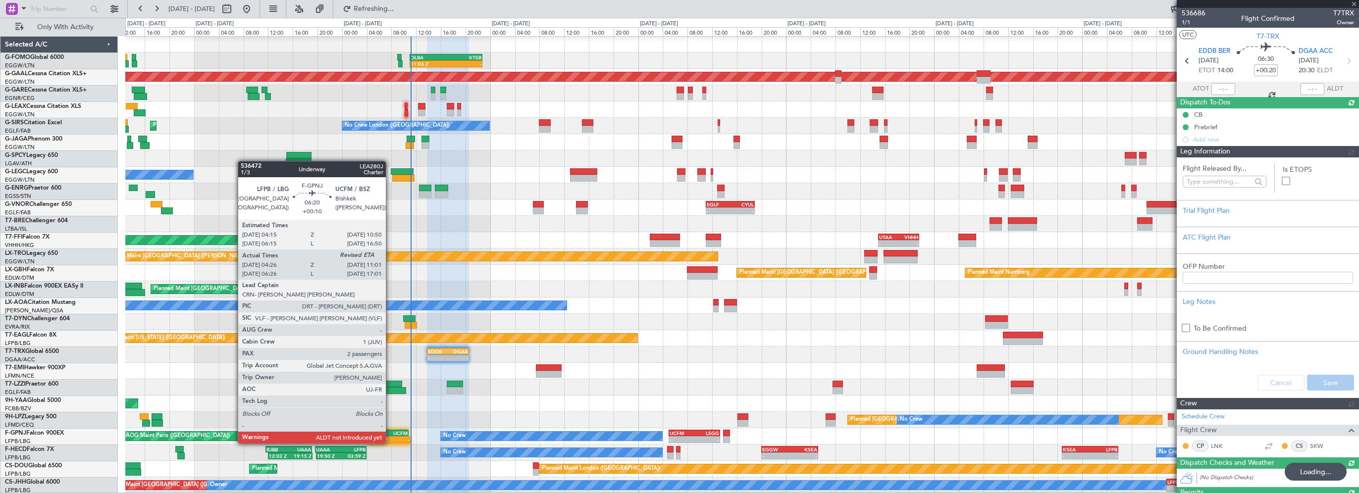
click at [390, 434] on div "UCFM" at bounding box center [397, 434] width 19 height 6
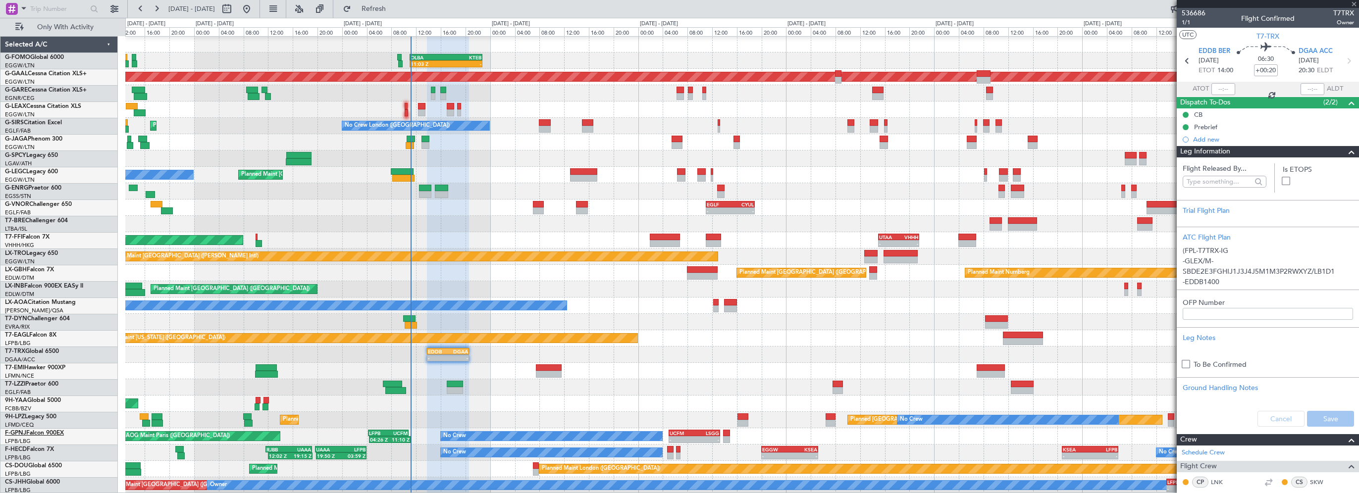
type input "+00:10"
type input "04:36"
type input "11:05"
type input "2"
